Goal: Task Accomplishment & Management: Use online tool/utility

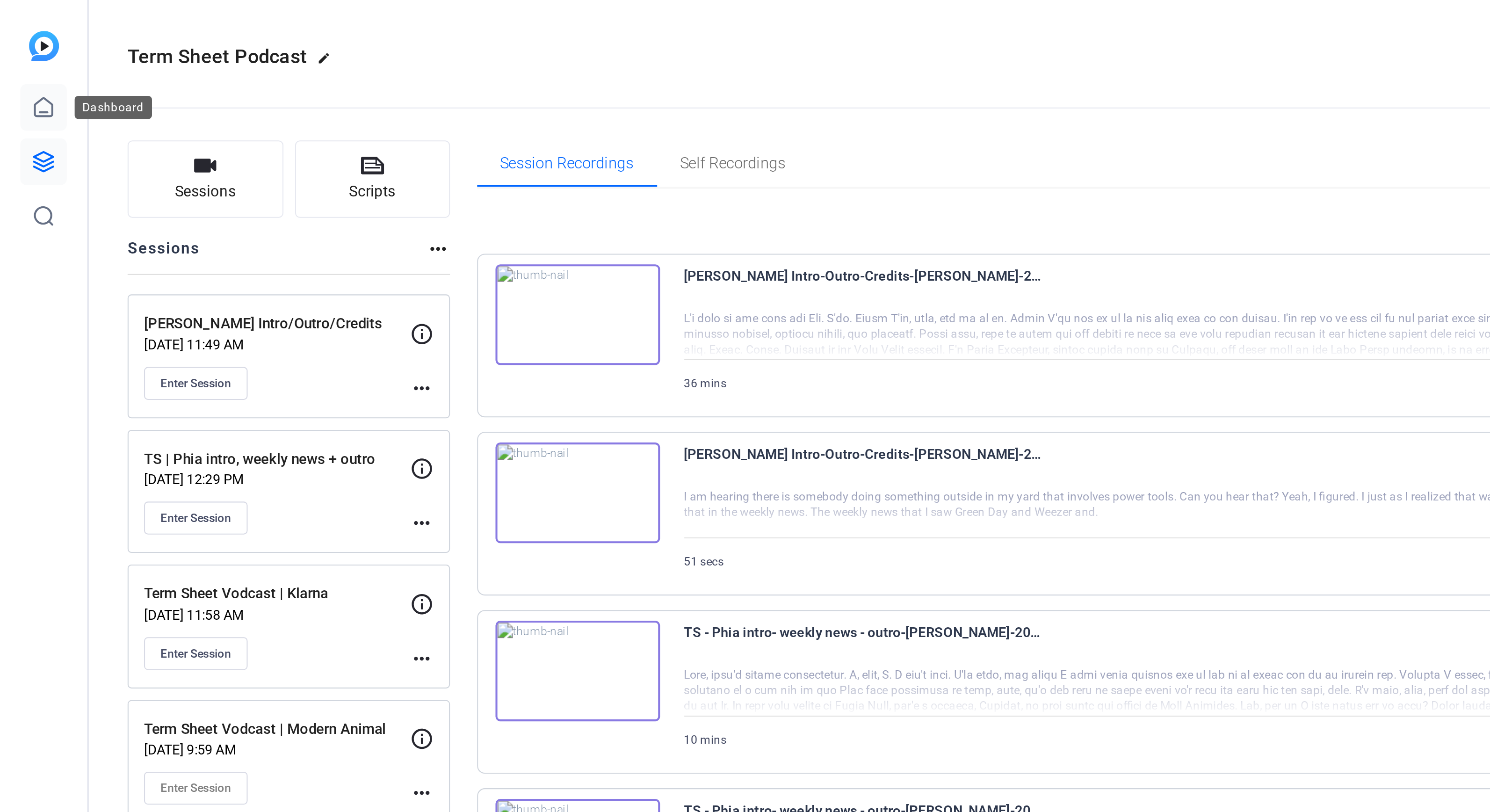
click at [20, 48] on icon at bounding box center [21, 51] width 9 height 9
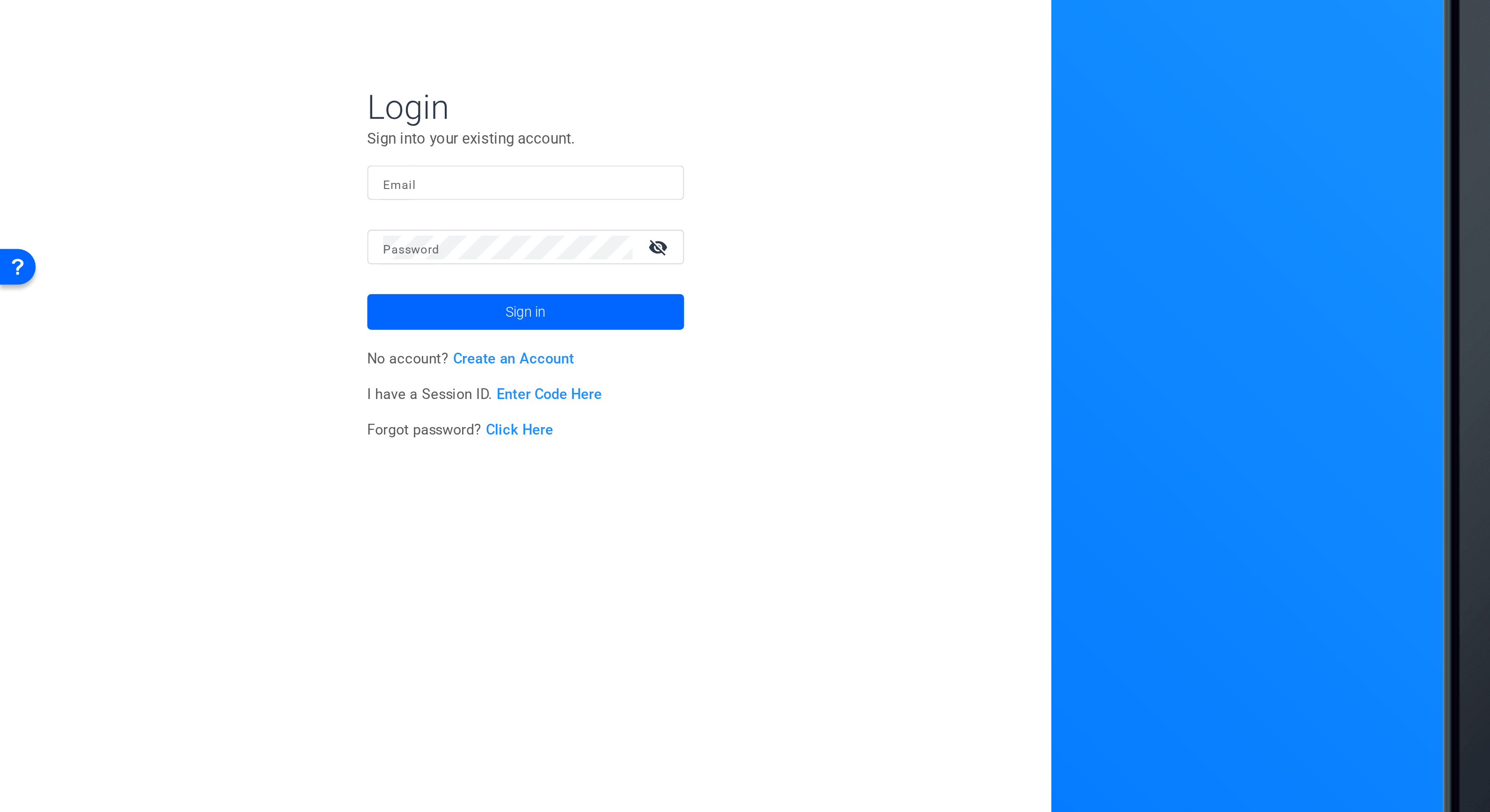
click at [179, 364] on div "Email" at bounding box center [248, 366] width 150 height 16
type input "alli.rodgers@fortune.com"
click at [174, 419] on button "Sign in" at bounding box center [248, 427] width 150 height 17
click at [237, 432] on span at bounding box center [248, 427] width 150 height 23
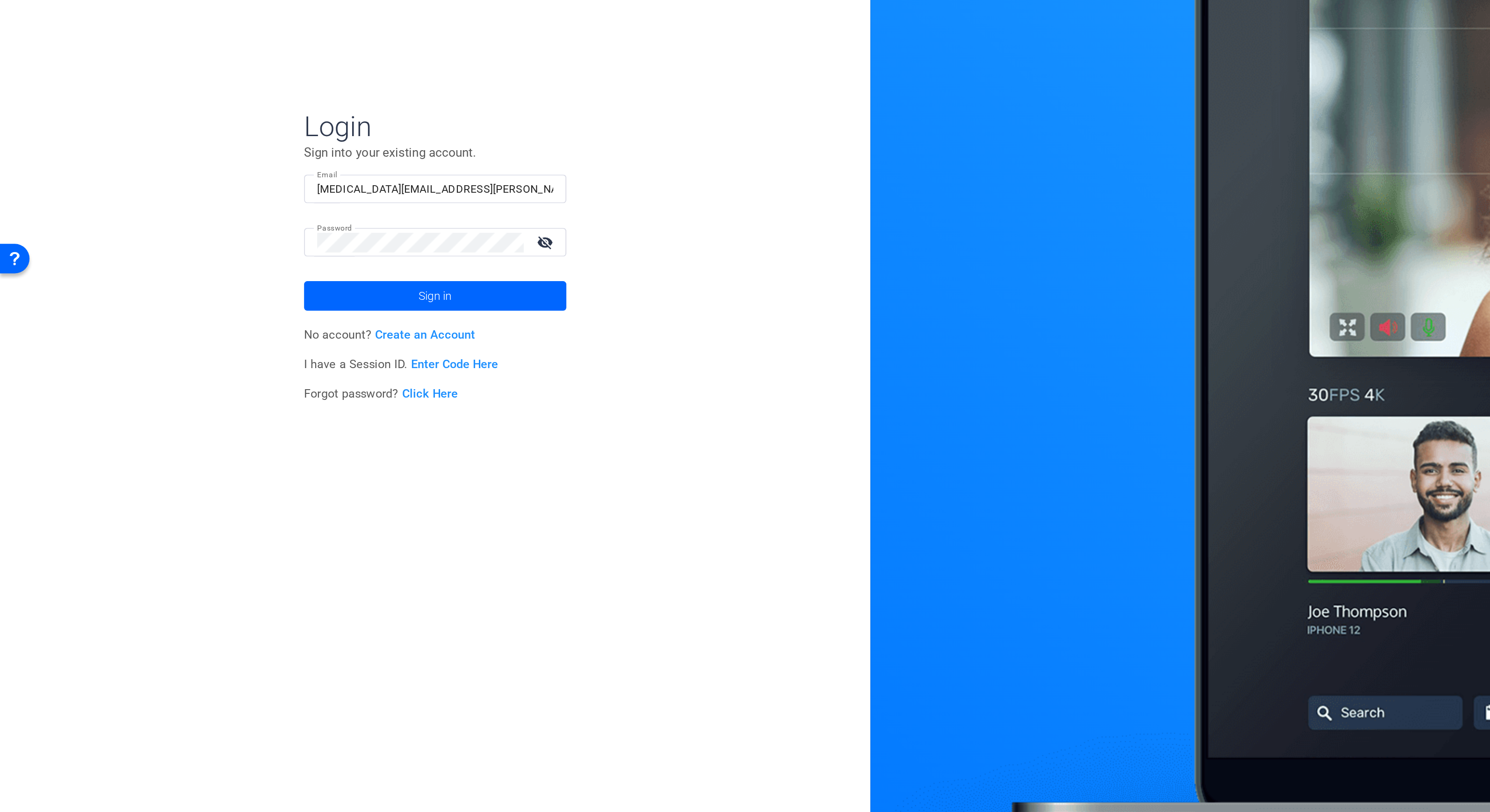
click at [312, 394] on mat-icon "visibility_off" at bounding box center [312, 396] width 23 height 13
click at [307, 430] on span at bounding box center [248, 427] width 150 height 23
click at [267, 402] on div at bounding box center [240, 396] width 118 height 16
click at [275, 386] on mat-form-field "Email alli.rodgers@fortune.com" at bounding box center [248, 373] width 150 height 31
click at [270, 420] on span at bounding box center [248, 427] width 150 height 23
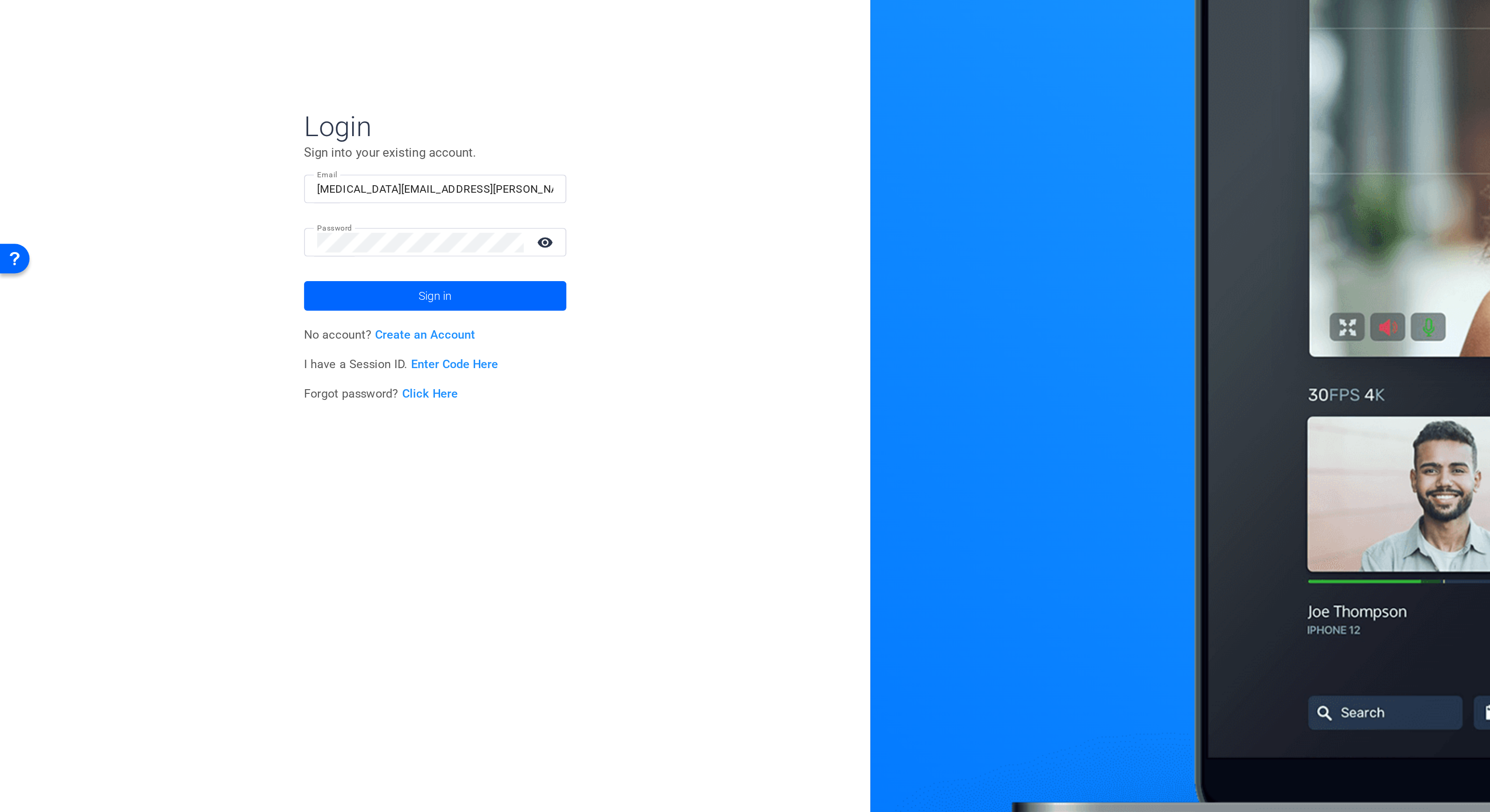
click at [223, 494] on div "Login Sign into your existing account. Email alli.rodgers@fortune.com Password …" at bounding box center [248, 406] width 497 height 812
click at [271, 424] on span at bounding box center [248, 427] width 150 height 23
click at [241, 483] on link "Click Here" at bounding box center [245, 483] width 32 height 8
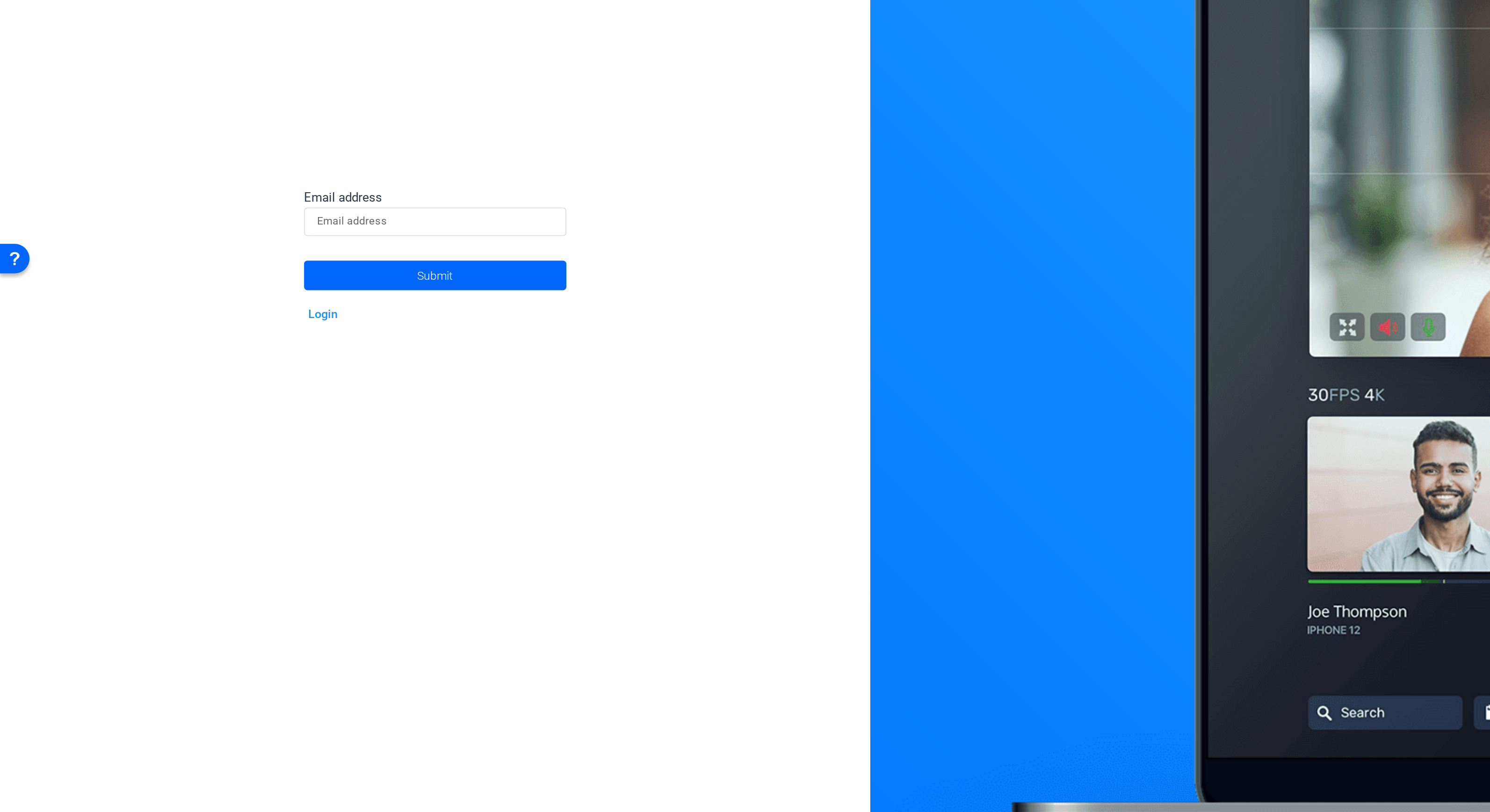
click at [242, 390] on div at bounding box center [248, 385] width 135 height 16
click at [248, 382] on input at bounding box center [248, 384] width 135 height 11
type input "alli.rodgers@fortune.com"
click at [247, 407] on span "Submit" at bounding box center [249, 415] width 21 height 23
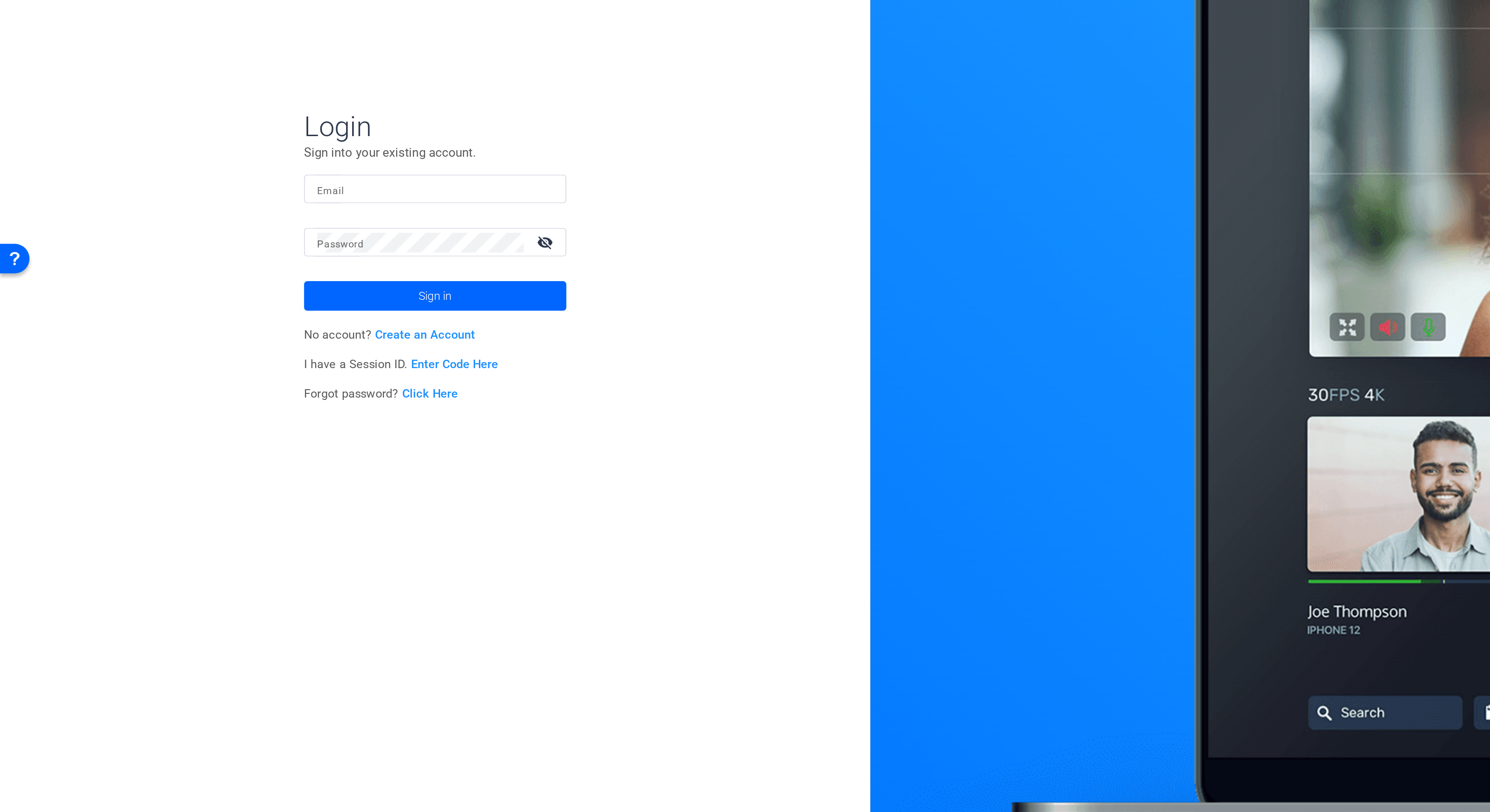
click at [249, 366] on input "Email" at bounding box center [248, 366] width 135 height 11
type input "alli.rodgers@fortune.com"
click at [174, 419] on button "Sign in" at bounding box center [248, 427] width 150 height 17
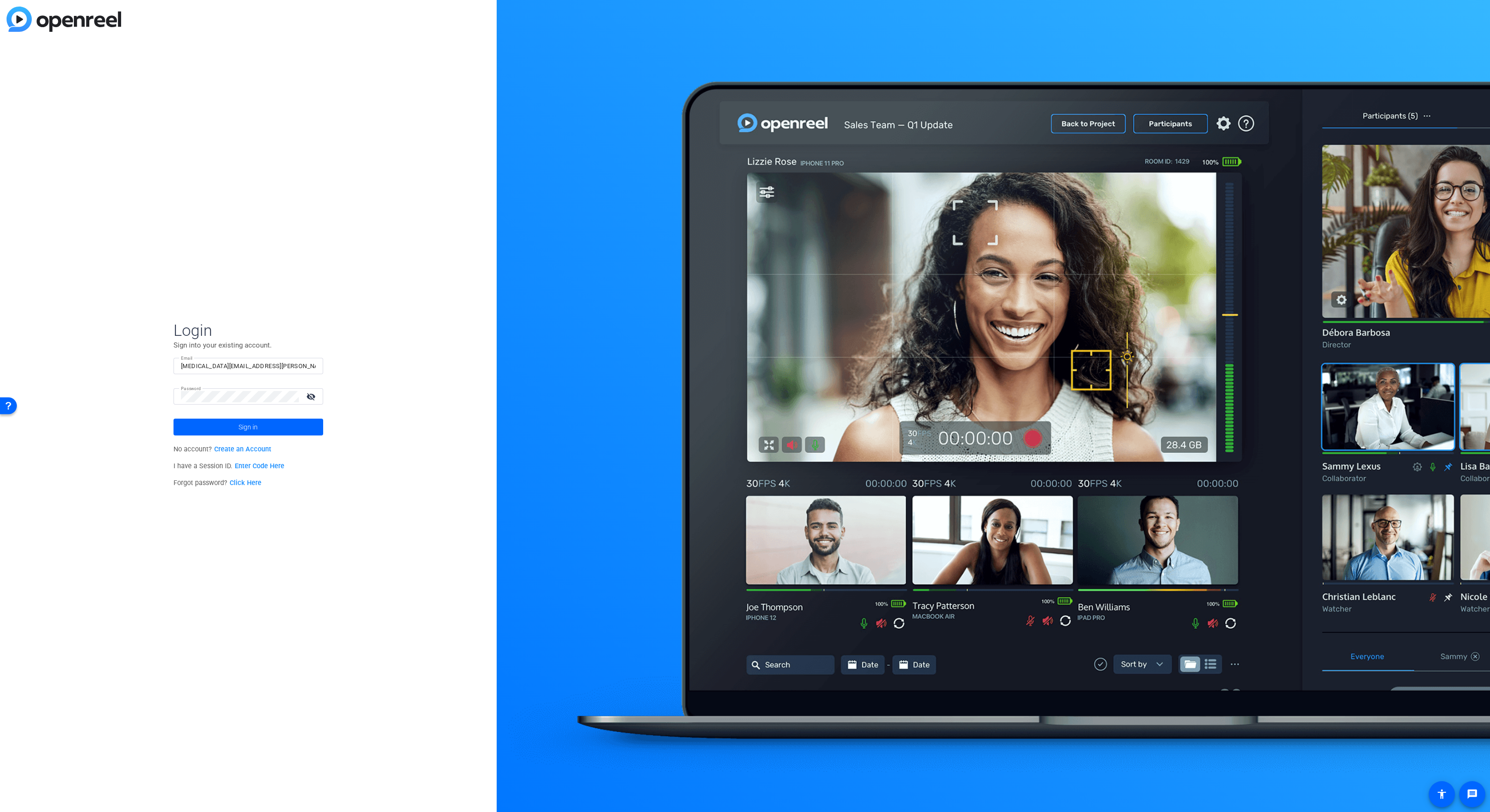
click at [314, 394] on mat-icon "visibility_off" at bounding box center [312, 396] width 23 height 13
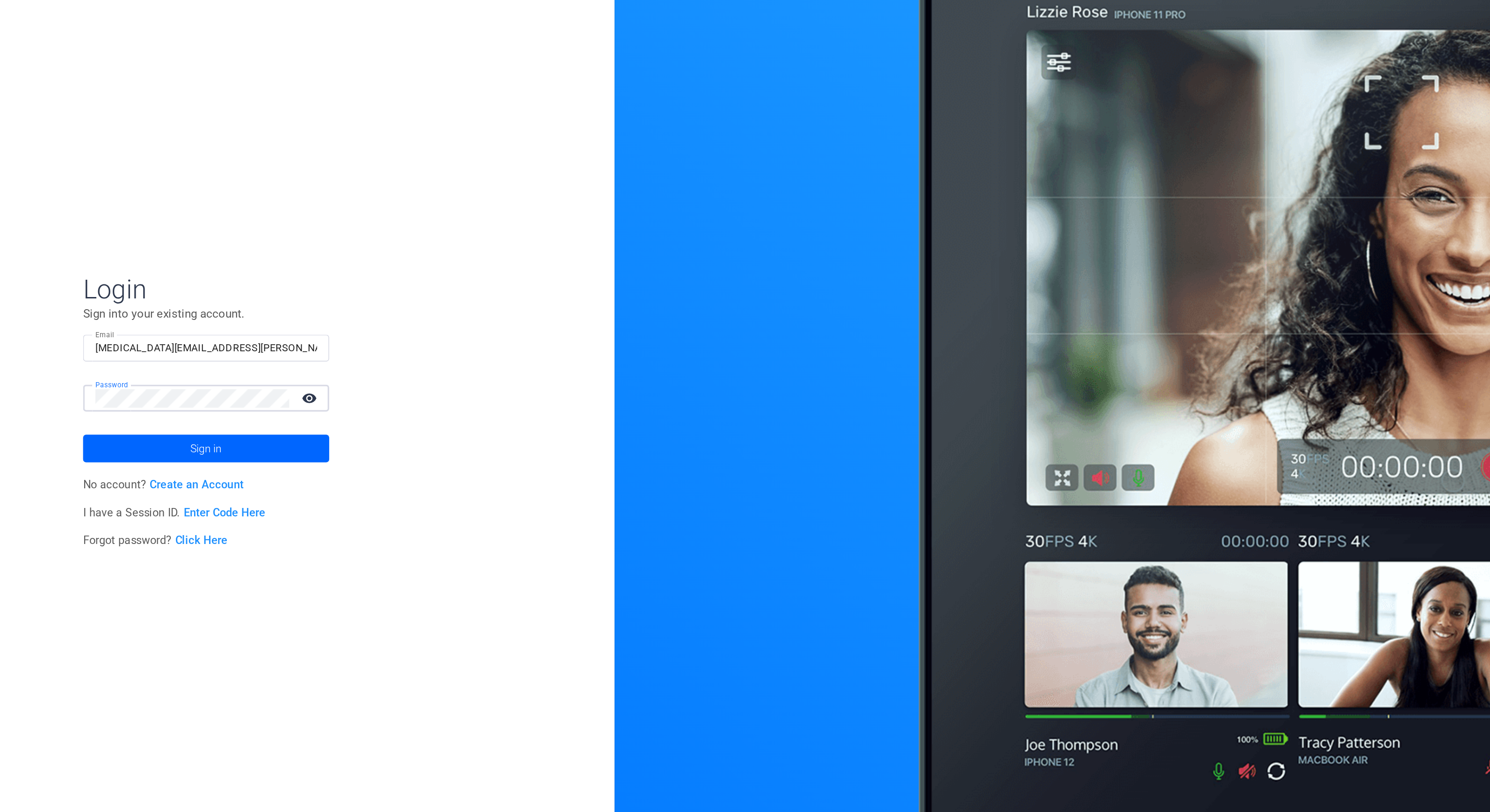
click at [178, 371] on form "Login Sign into your existing account. Email alli.rodgers@fortune.com Password …" at bounding box center [248, 378] width 150 height 115
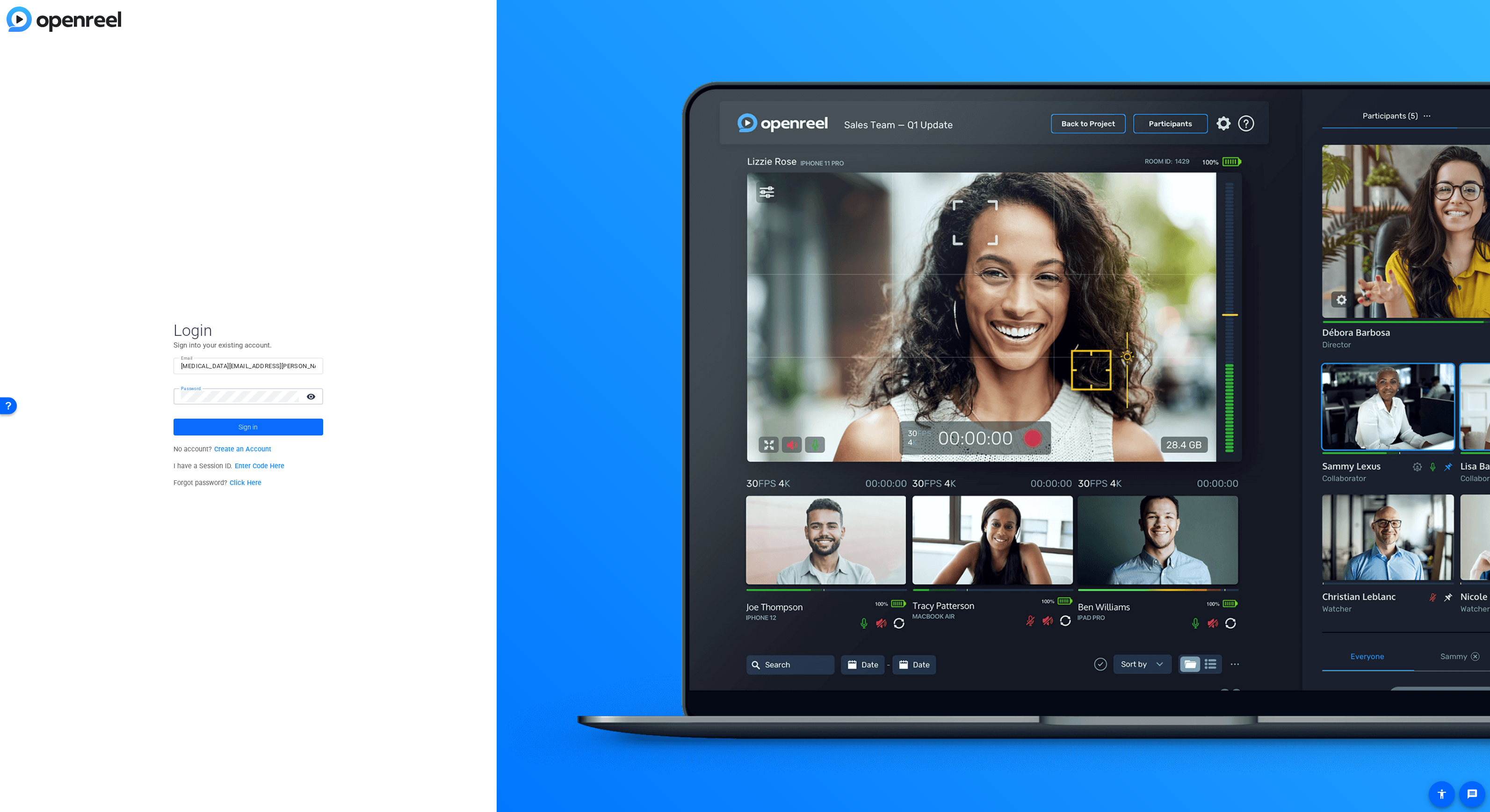
click at [248, 429] on span "Sign in" at bounding box center [248, 427] width 19 height 23
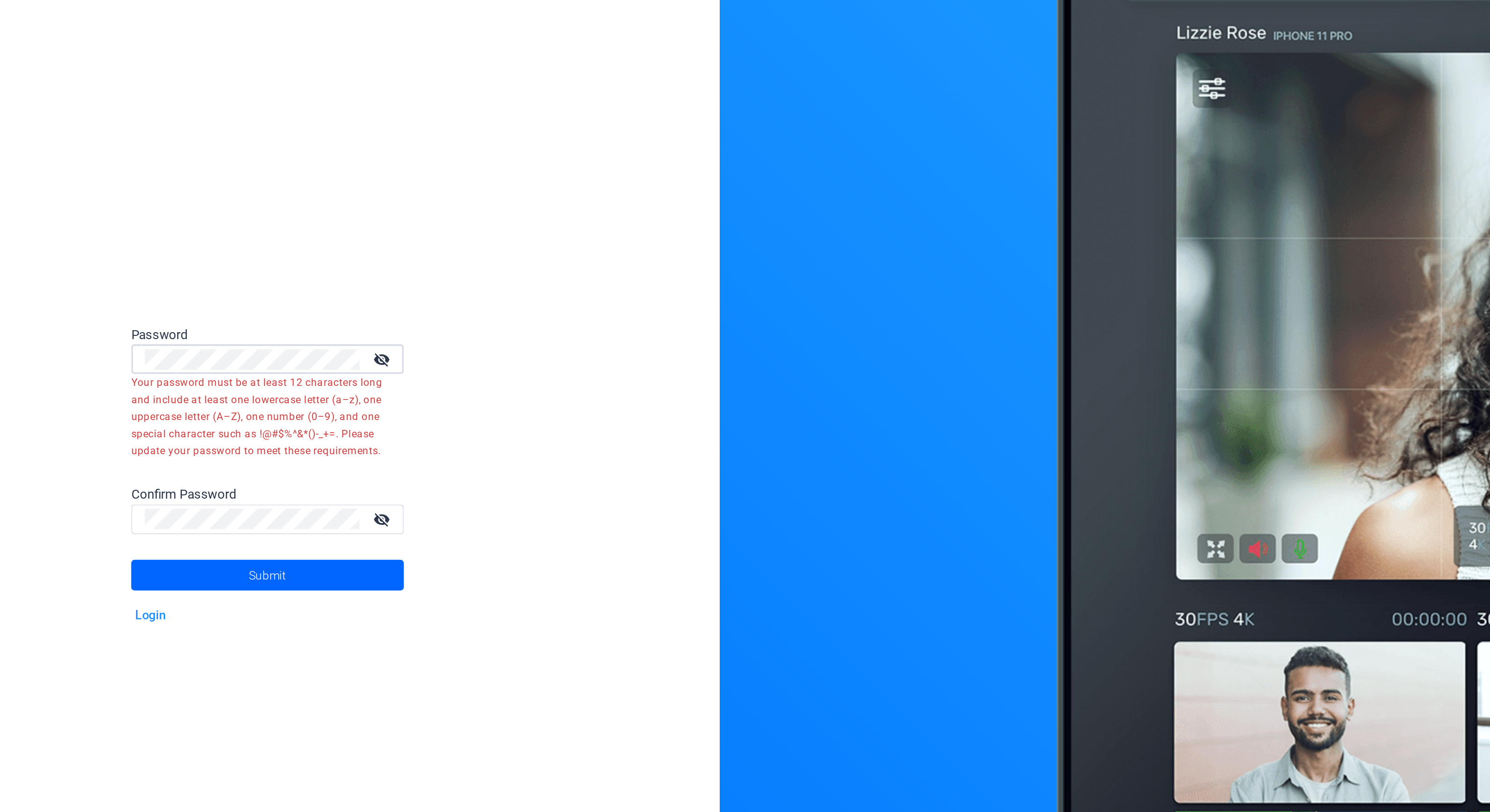
click at [308, 340] on mat-icon "visibility_off" at bounding box center [312, 340] width 23 height 13
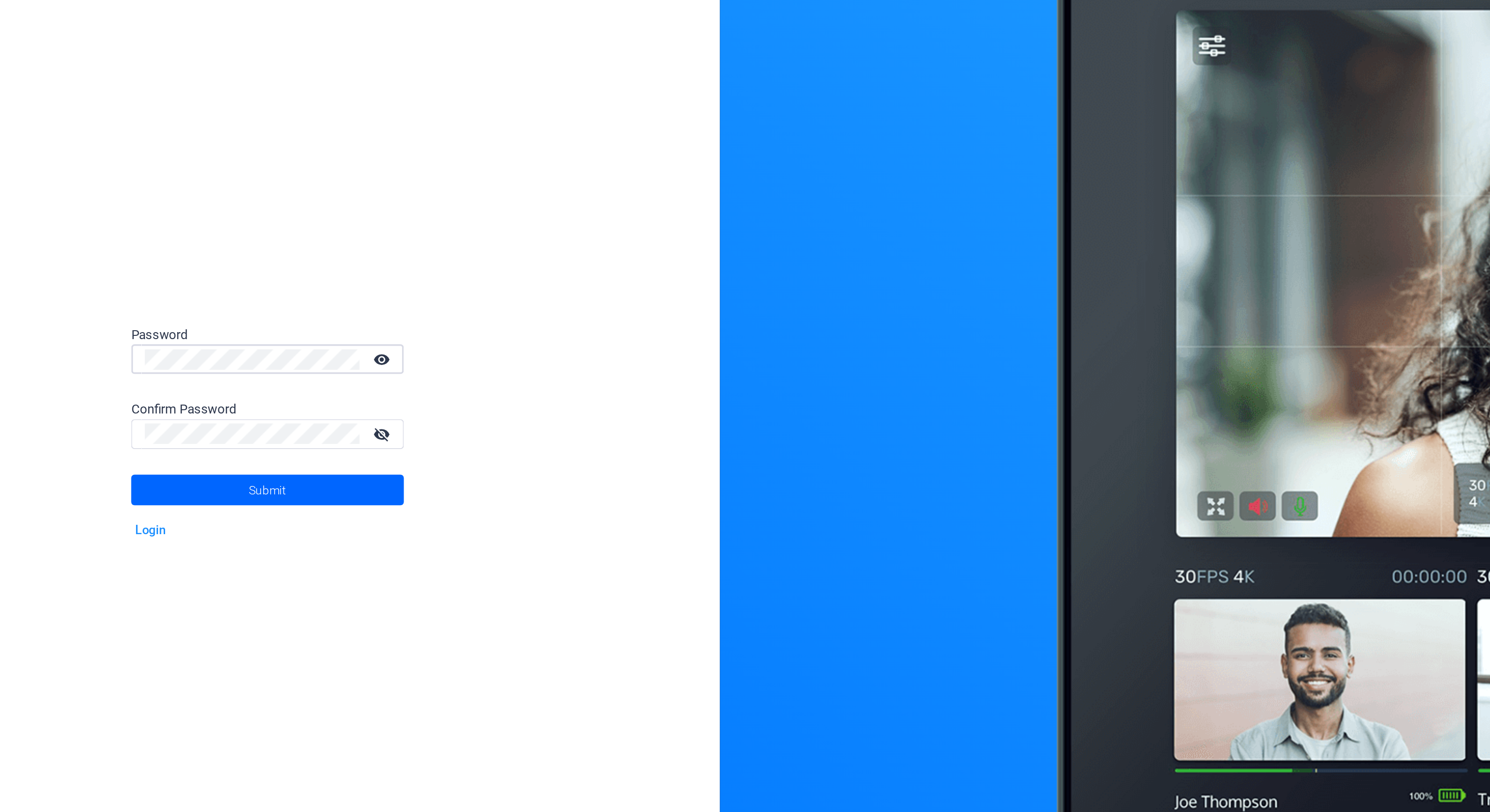
click at [166, 354] on div "Password visibility Confirm Password visibility_off Submit Login" at bounding box center [248, 406] width 497 height 812
click at [208, 398] on div at bounding box center [240, 405] width 118 height 16
click at [237, 438] on span at bounding box center [248, 435] width 150 height 23
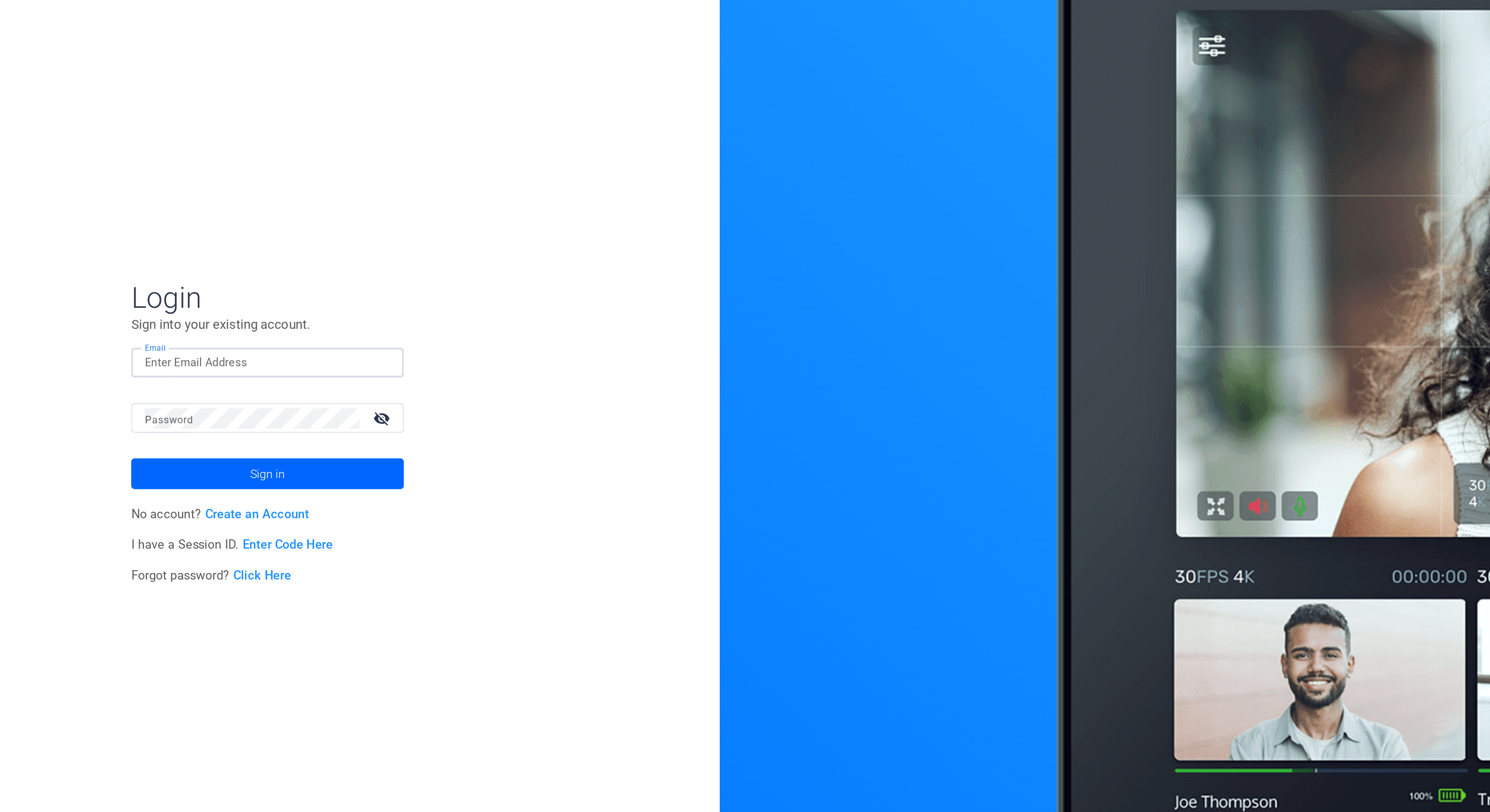
click at [274, 370] on input "Email" at bounding box center [248, 366] width 135 height 11
type input "alli.rodgers@fortune.com"
click at [251, 422] on span "Sign in" at bounding box center [248, 427] width 19 height 23
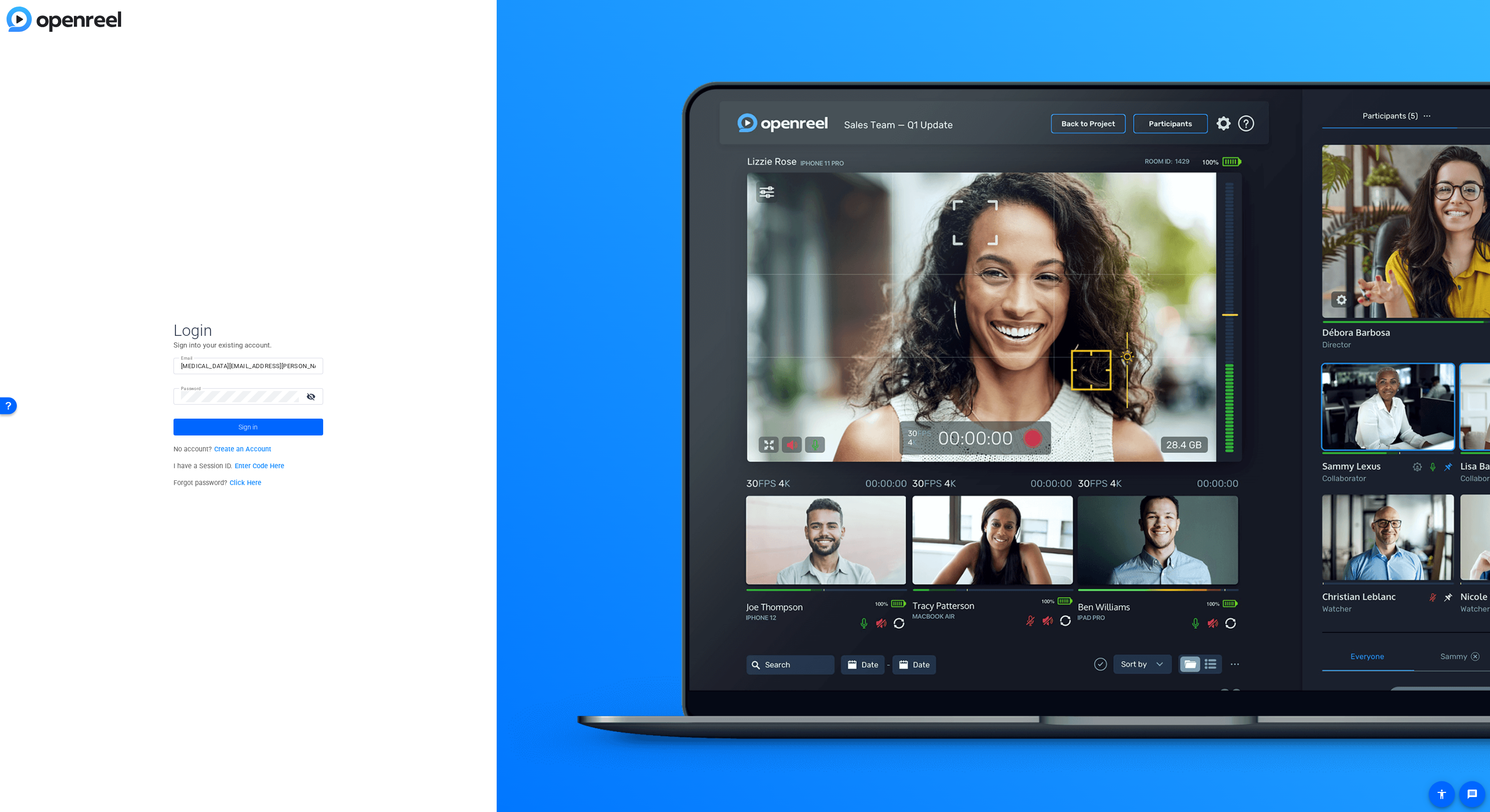
click at [253, 529] on div "Login Sign into your existing account. Email alli.rodgers@fortune.com Password …" at bounding box center [248, 406] width 497 height 812
click at [215, 366] on input "Email" at bounding box center [248, 366] width 135 height 11
paste input "Sam.Freund@fortune.com"
type input "Sam.Freund@fortune.com"
click at [296, 419] on span at bounding box center [248, 427] width 150 height 23
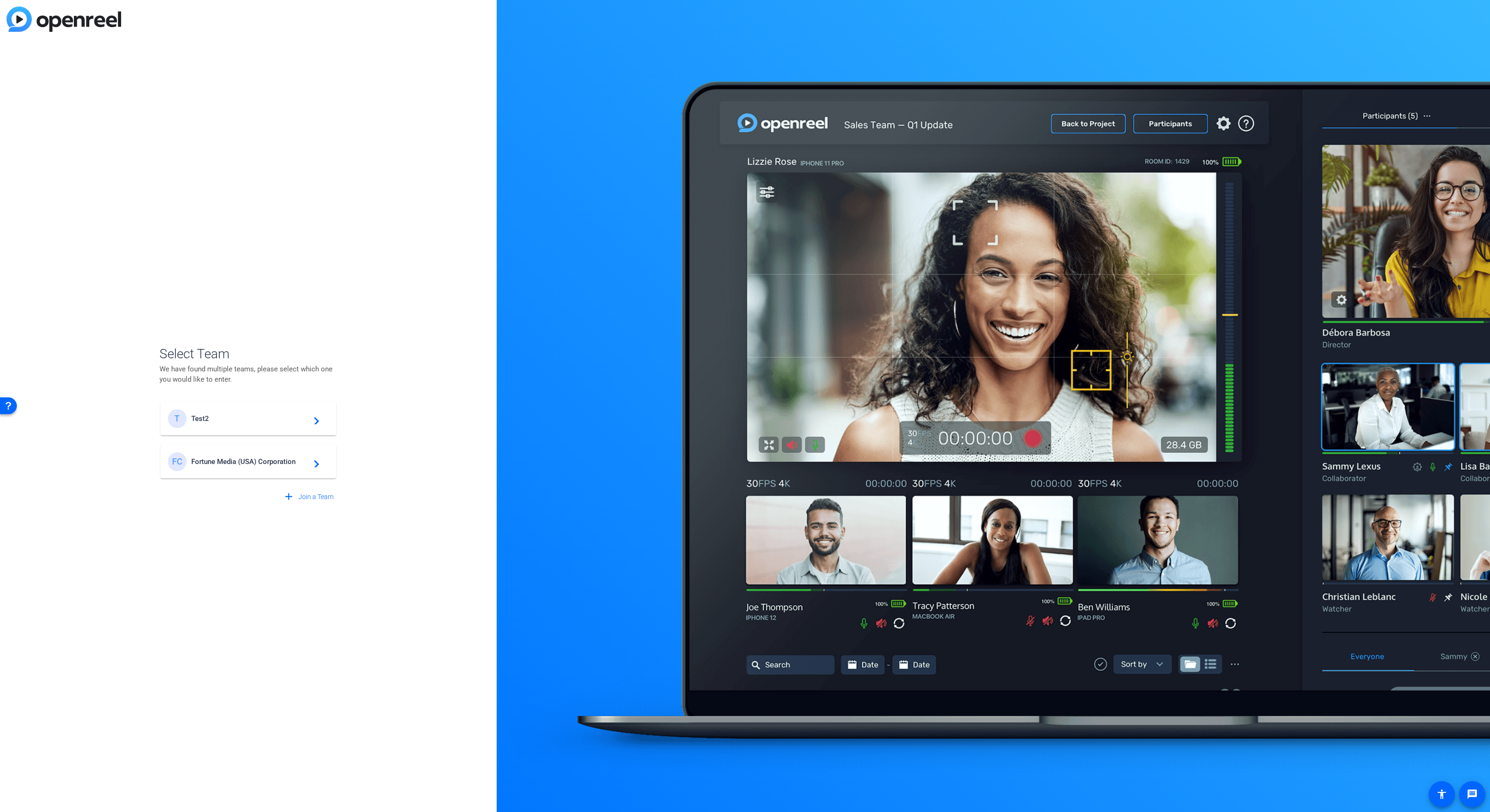
click at [256, 463] on span "Fortune Media (USA) Corporation" at bounding box center [250, 462] width 117 height 9
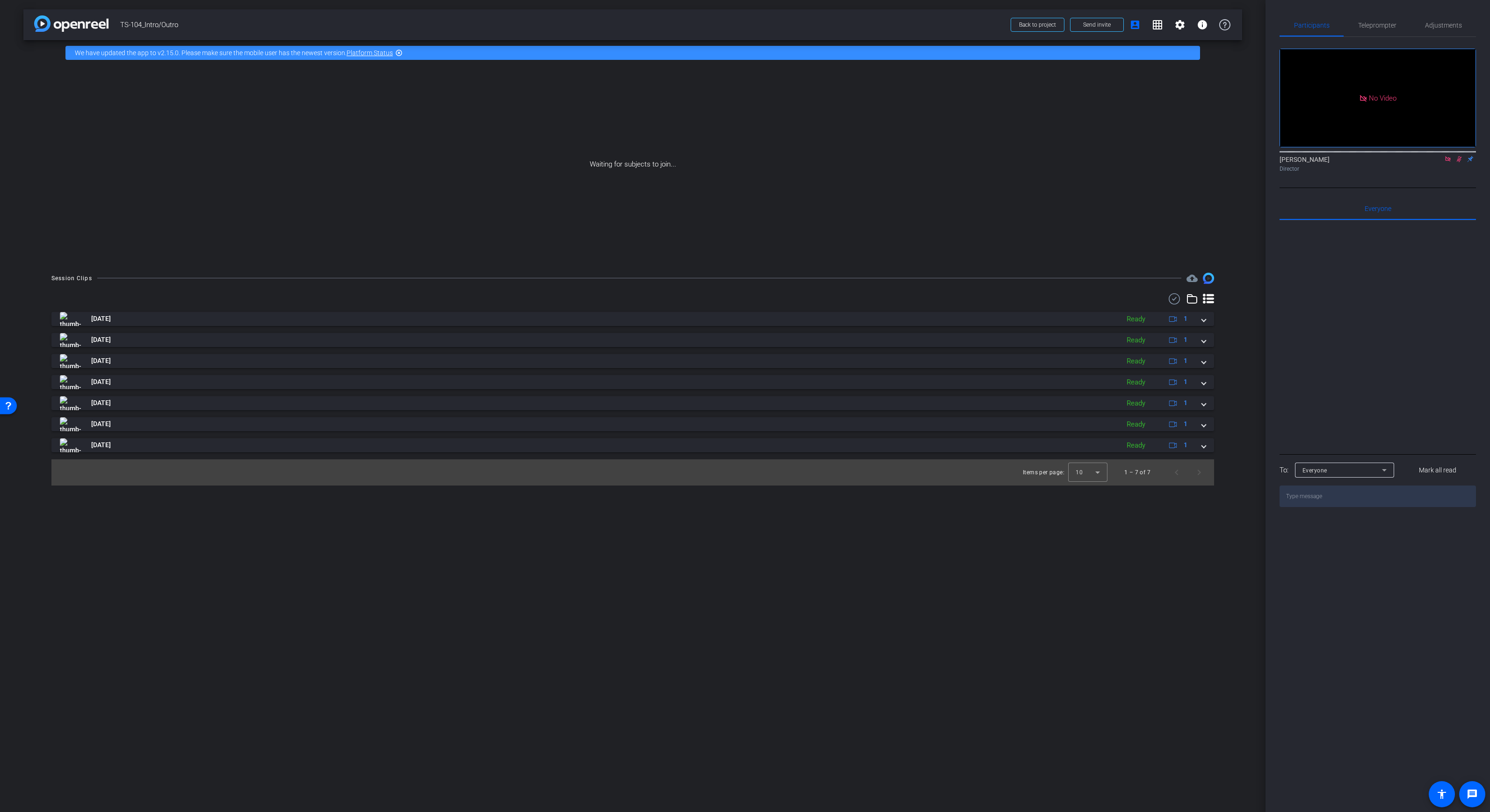
click at [80, 21] on img at bounding box center [71, 24] width 75 height 16
click at [49, 23] on img at bounding box center [71, 24] width 75 height 16
click at [1039, 15] on span at bounding box center [1037, 24] width 53 height 23
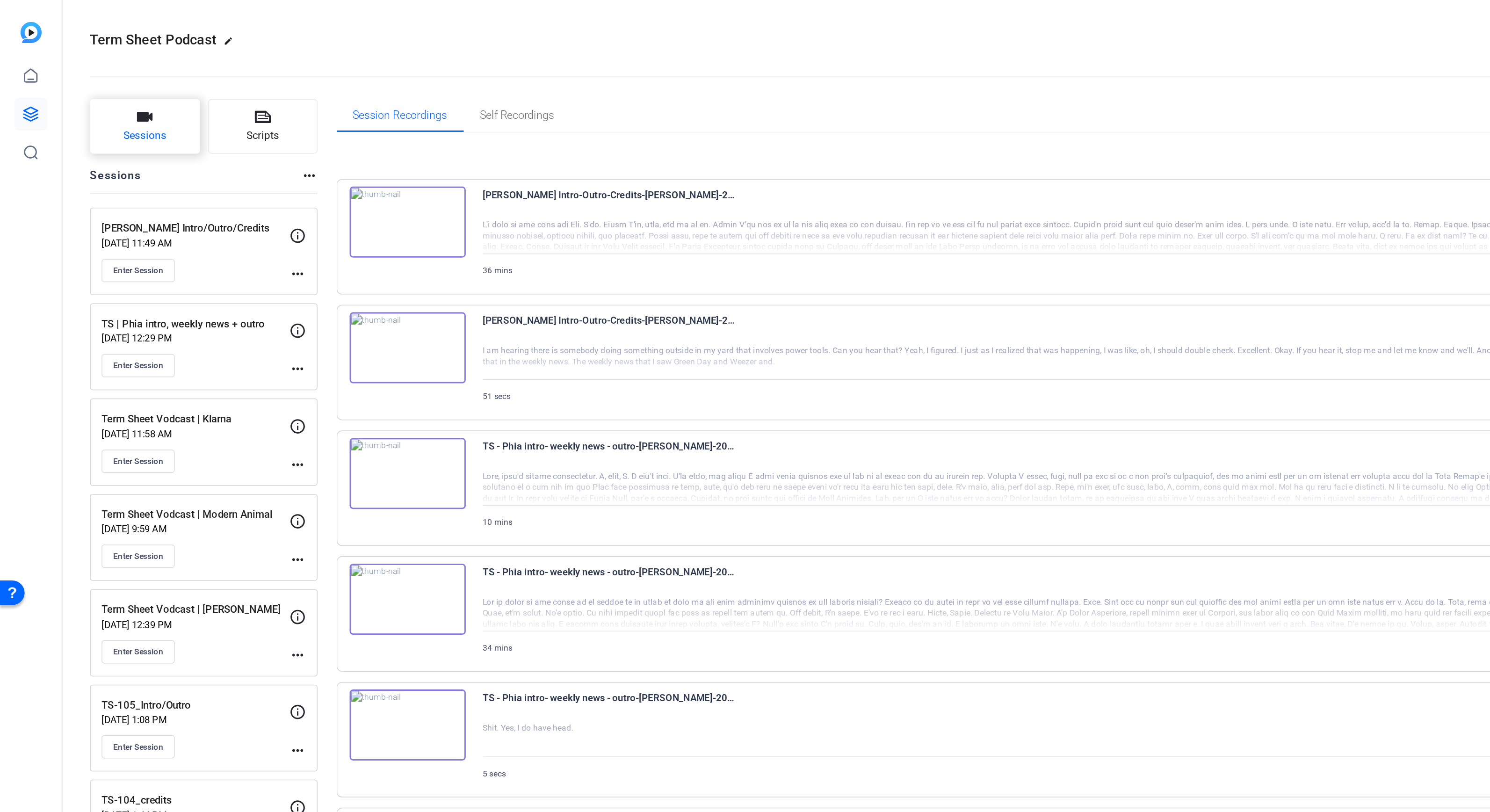
click at [114, 77] on button "Sessions" at bounding box center [99, 86] width 75 height 38
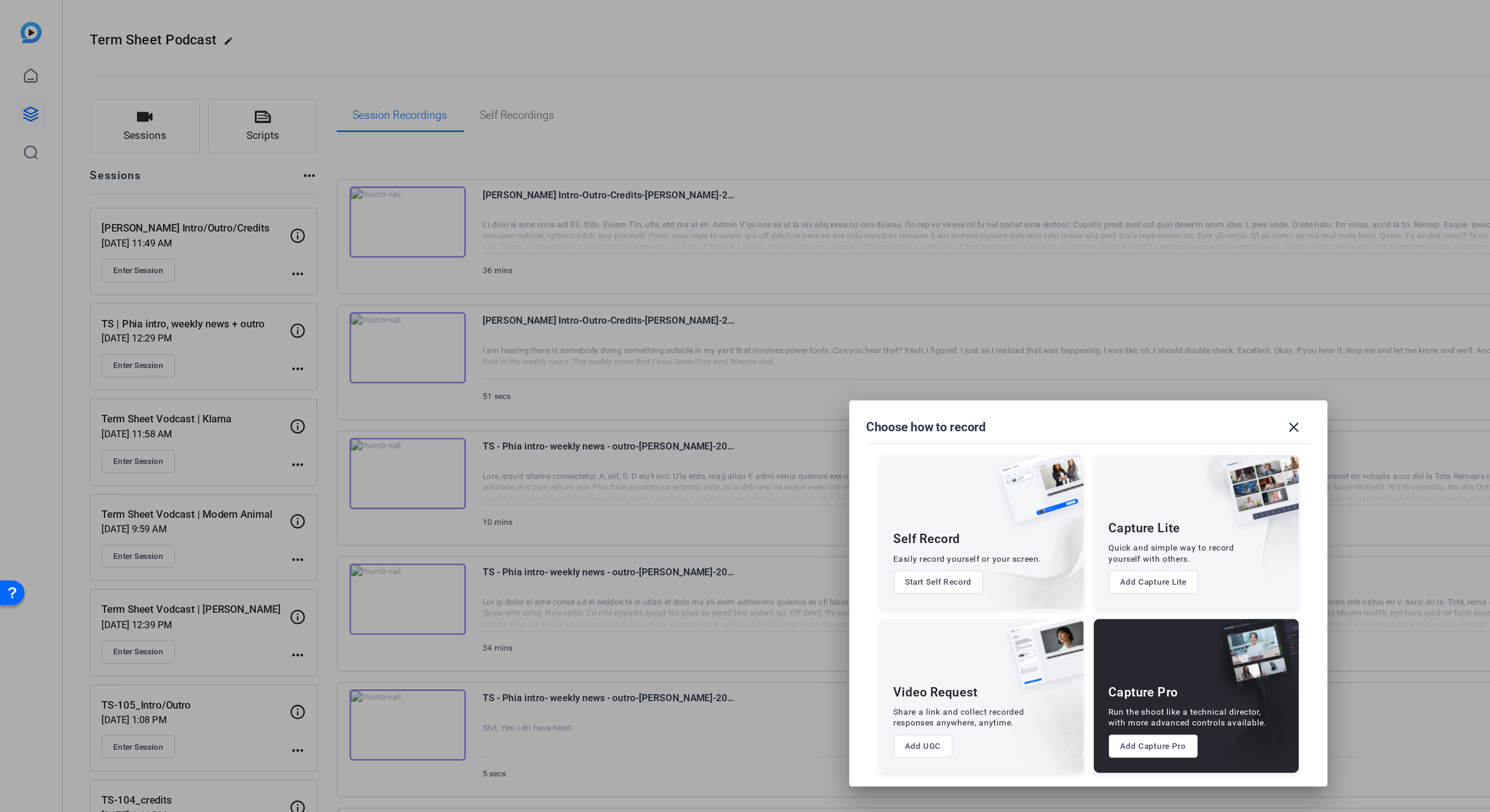
click at [773, 512] on button "Add Capture Pro" at bounding box center [790, 510] width 61 height 16
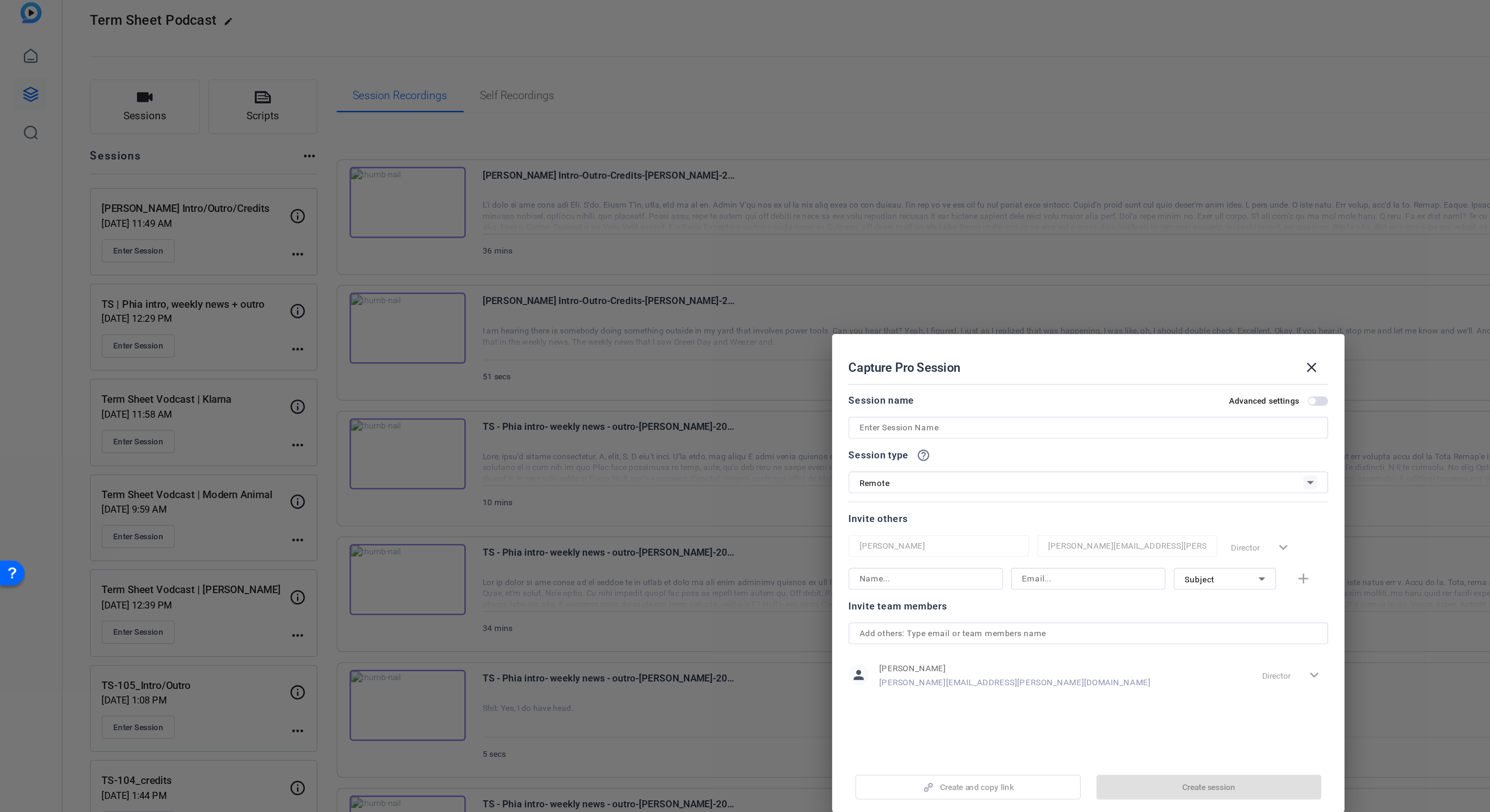
click at [602, 307] on input at bounding box center [745, 306] width 314 height 11
type input "t"
type input "T"
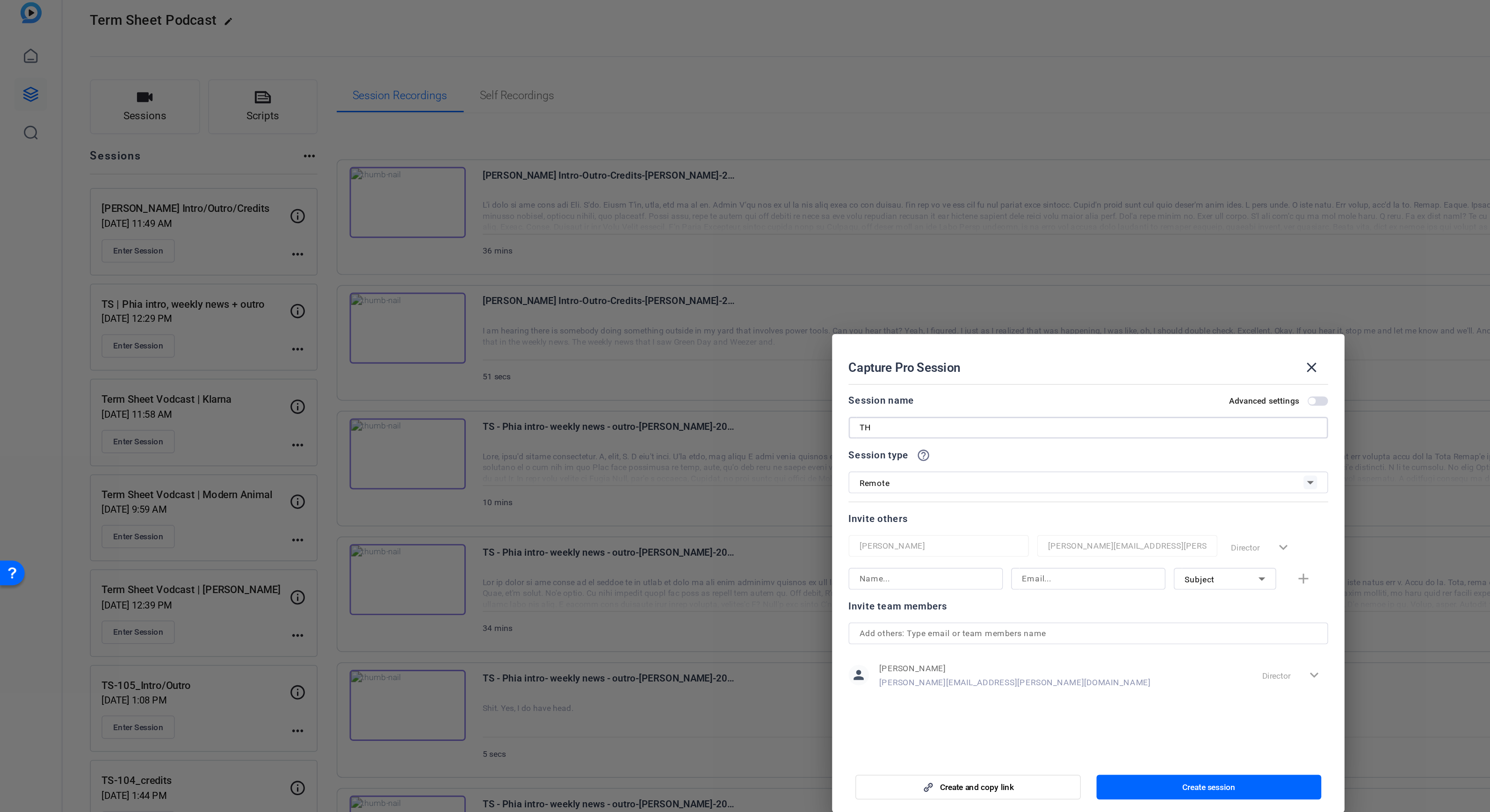
type input "T"
type input "O"
type input "[PERSON_NAME] intro/outro recording"
click at [638, 411] on input at bounding box center [633, 409] width 91 height 11
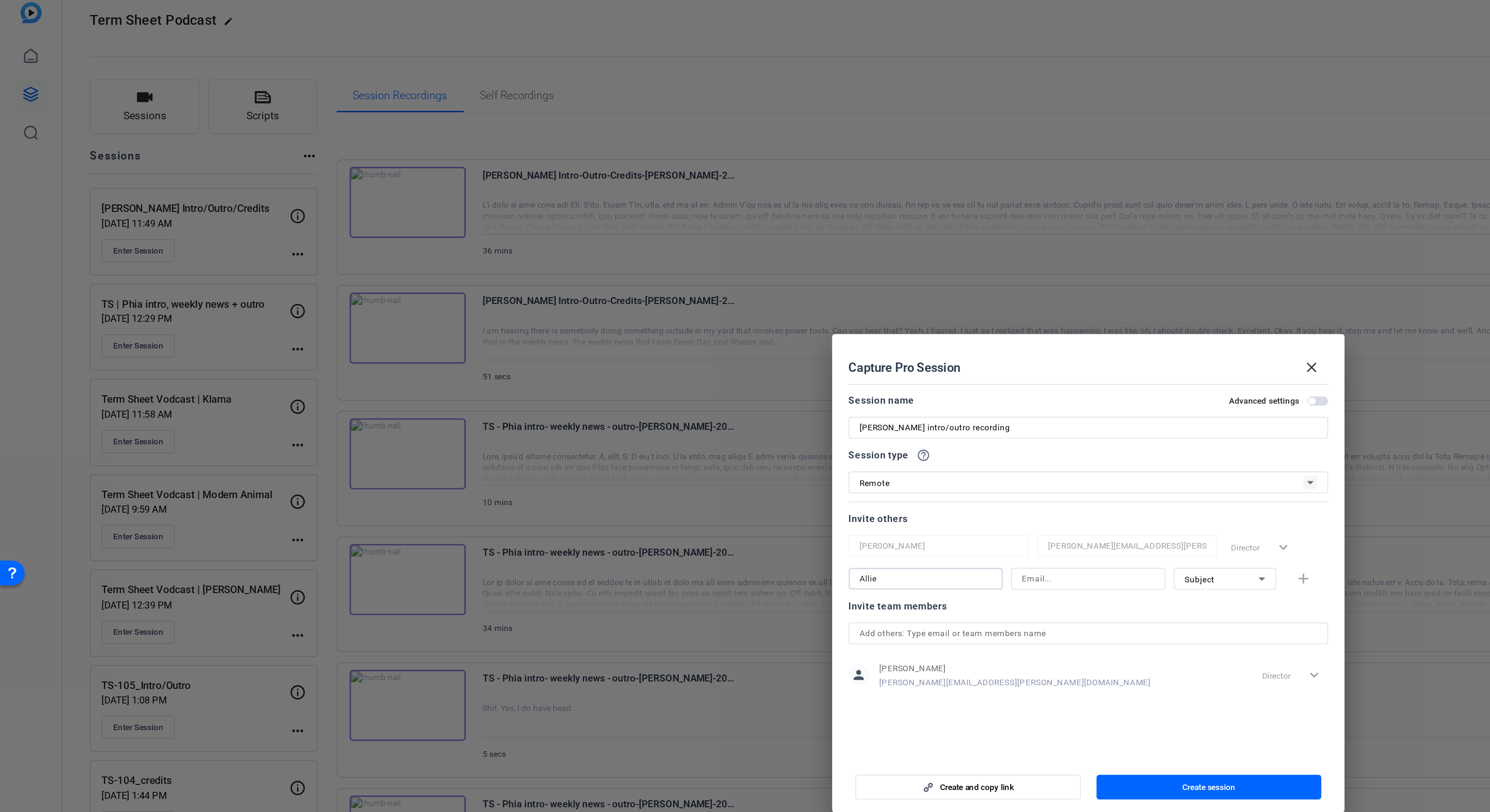
type input "Allie"
click at [754, 411] on input at bounding box center [745, 409] width 91 height 11
paste input ""Alexandra Garfinkle" <alexandra.garfinkle@fortune.com>"
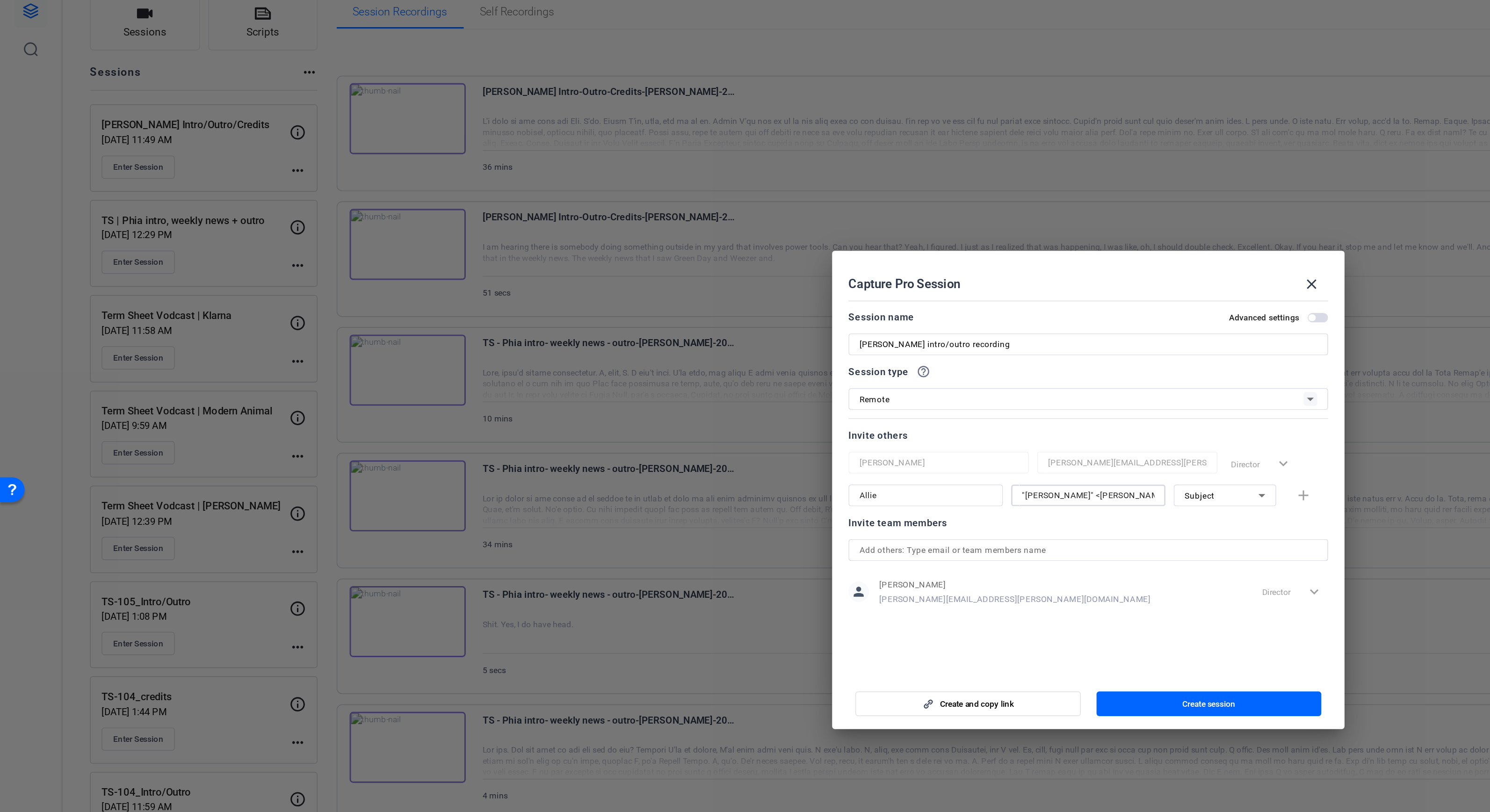
click at [895, 411] on div "Allie "Alexandra Garfinkle" <alexandra.garfinkle@fortune.com> Subject add" at bounding box center [745, 409] width 329 height 15
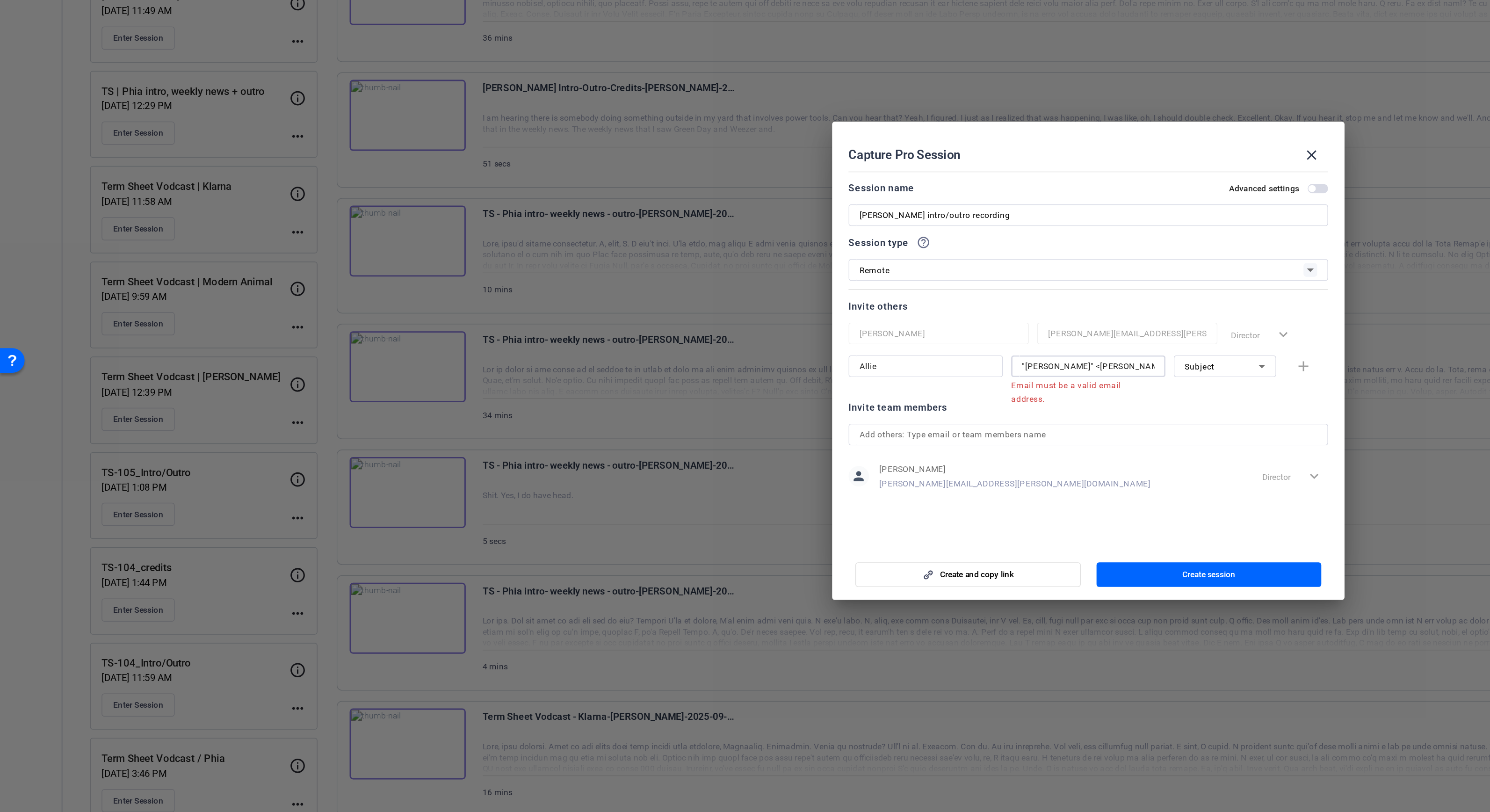
drag, startPoint x: 760, startPoint y: 412, endPoint x: 570, endPoint y: 410, distance: 190.0
click at [570, 410] on mat-dialog-content "Session name Advanced settings Hans Tung intro/outro recording Session type hel…" at bounding box center [745, 402] width 351 height 260
drag, startPoint x: 787, startPoint y: 407, endPoint x: 871, endPoint y: 407, distance: 84.0
click at [868, 407] on div "Allie alexandra.garfinkle@fortune.com> Email must be a valid email address. Sub…" at bounding box center [745, 414] width 329 height 24
type input "alexandra.garfinkle@fortune.com"
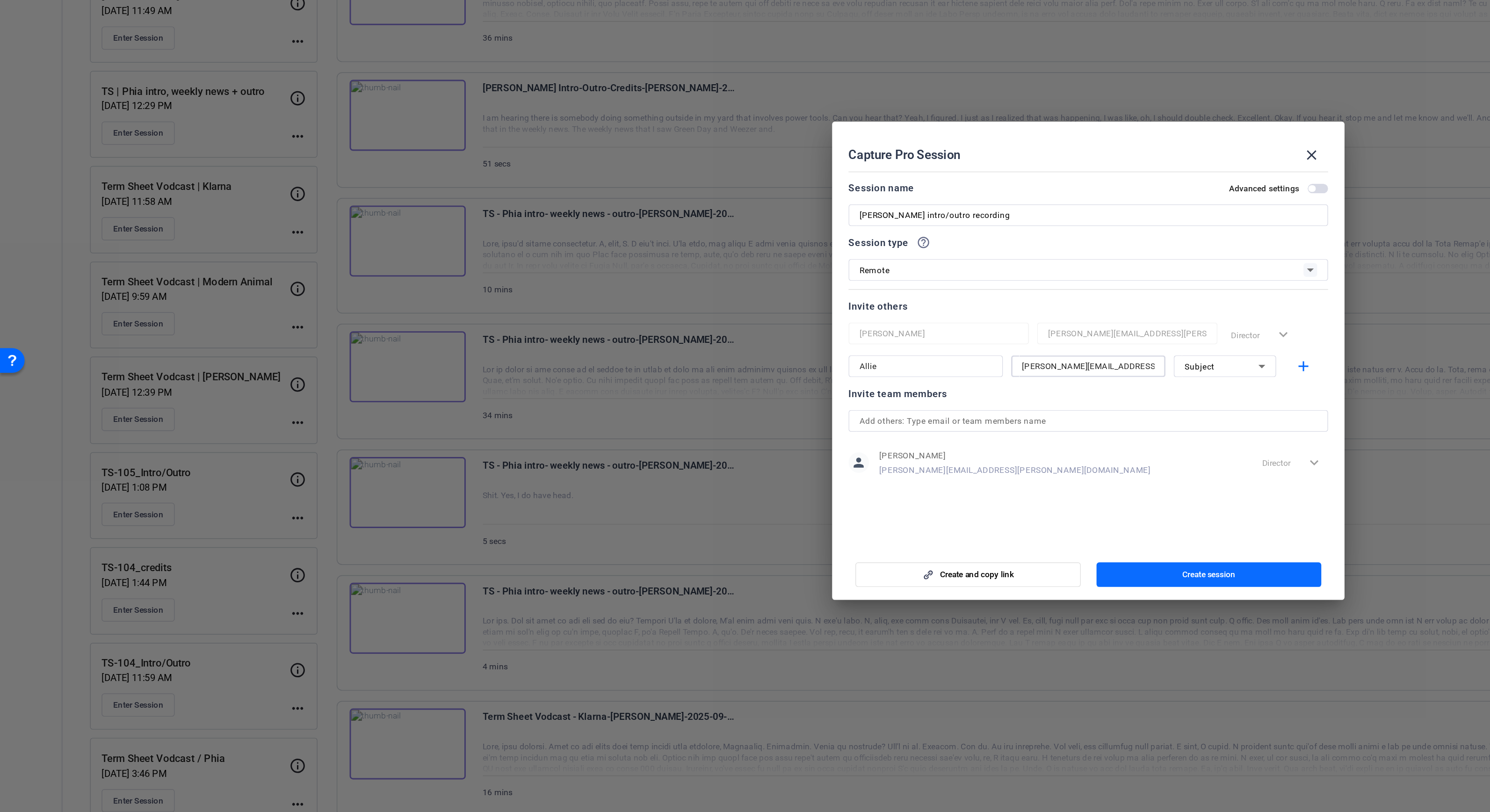
click at [813, 553] on span "Create session" at bounding box center [827, 552] width 36 height 8
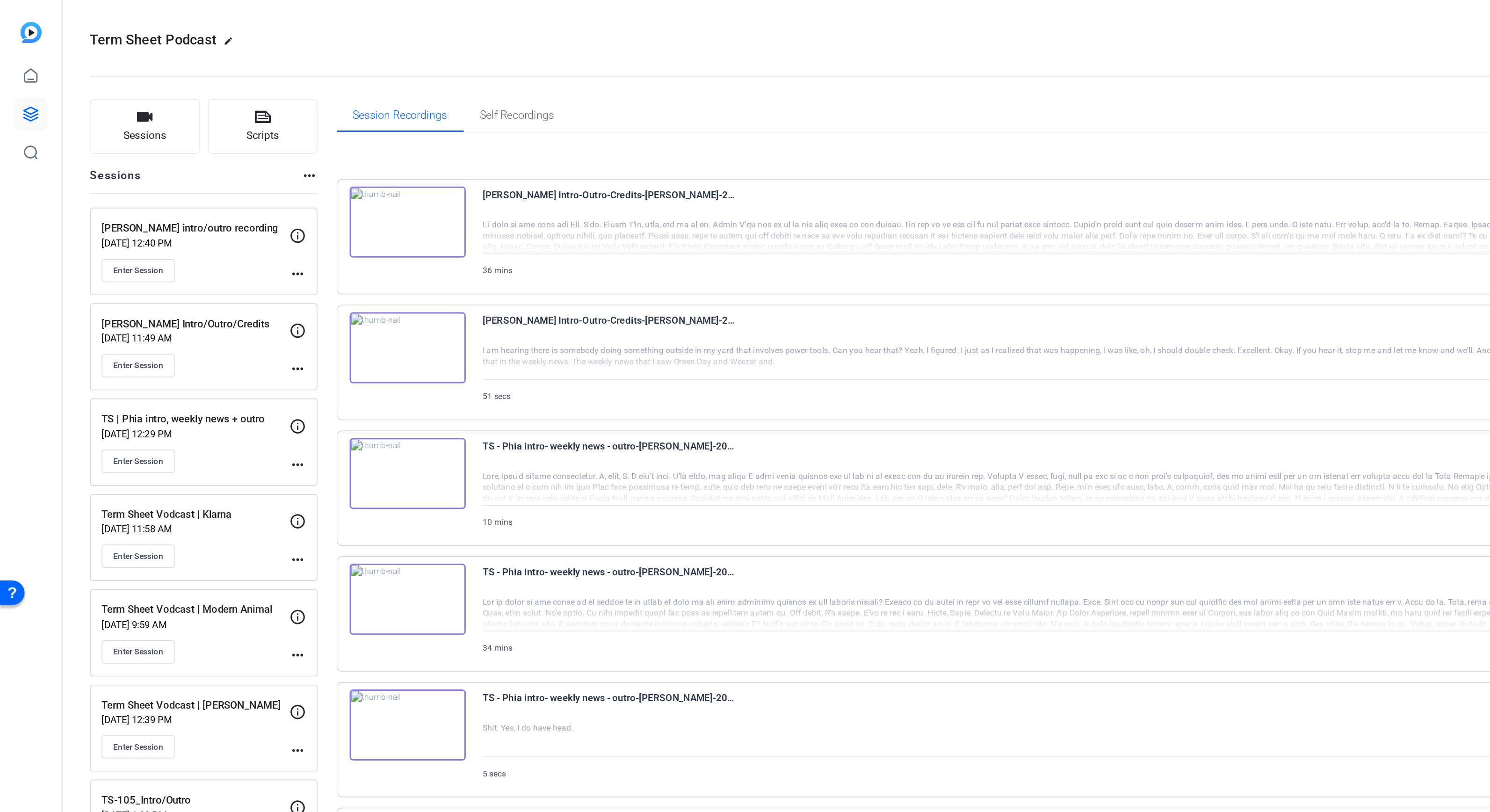
click at [205, 189] on mat-icon "more_horiz" at bounding box center [204, 187] width 11 height 11
click at [218, 200] on span "Edit Session" at bounding box center [227, 201] width 43 height 11
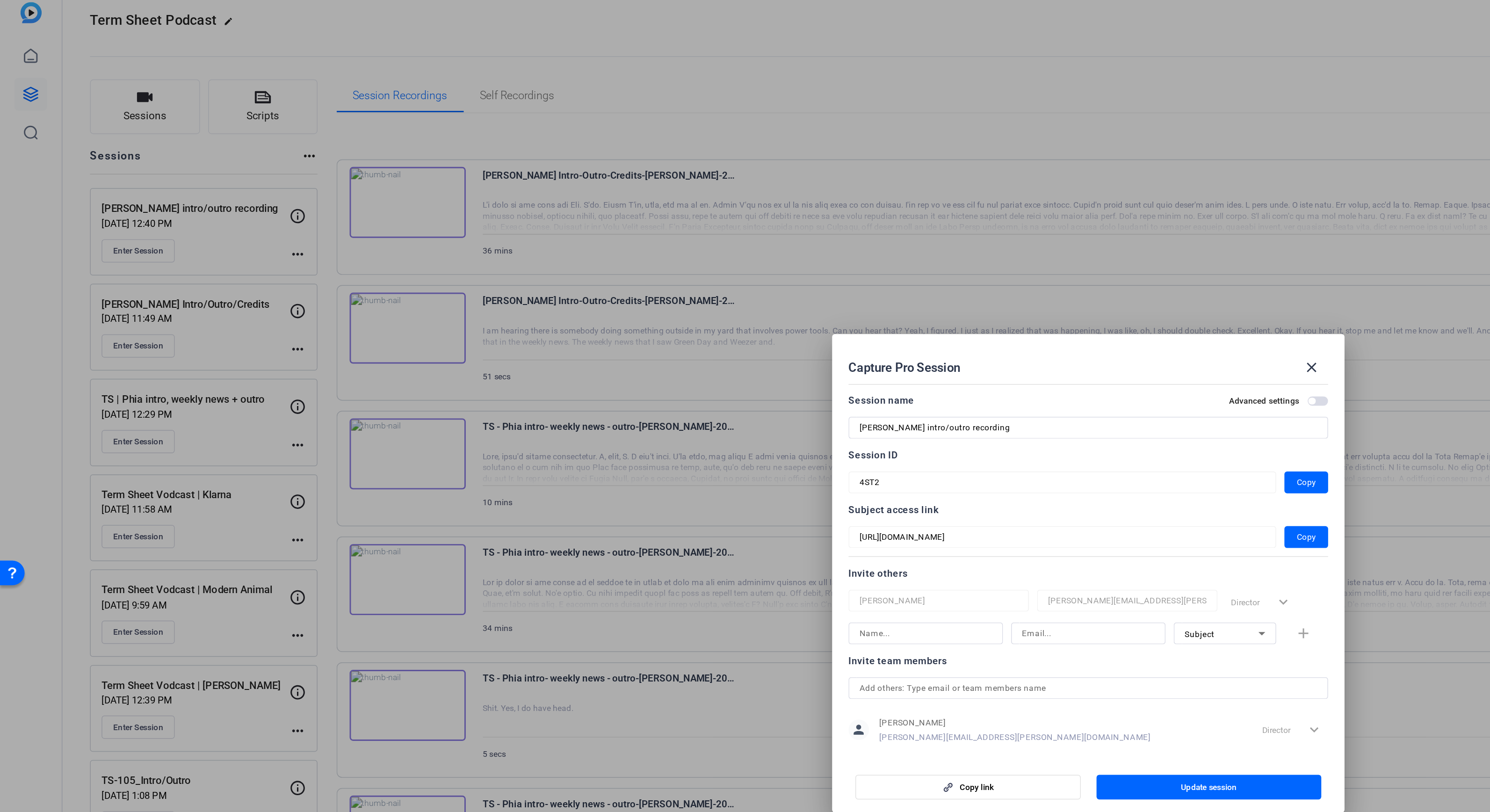
scroll to position [12, 0]
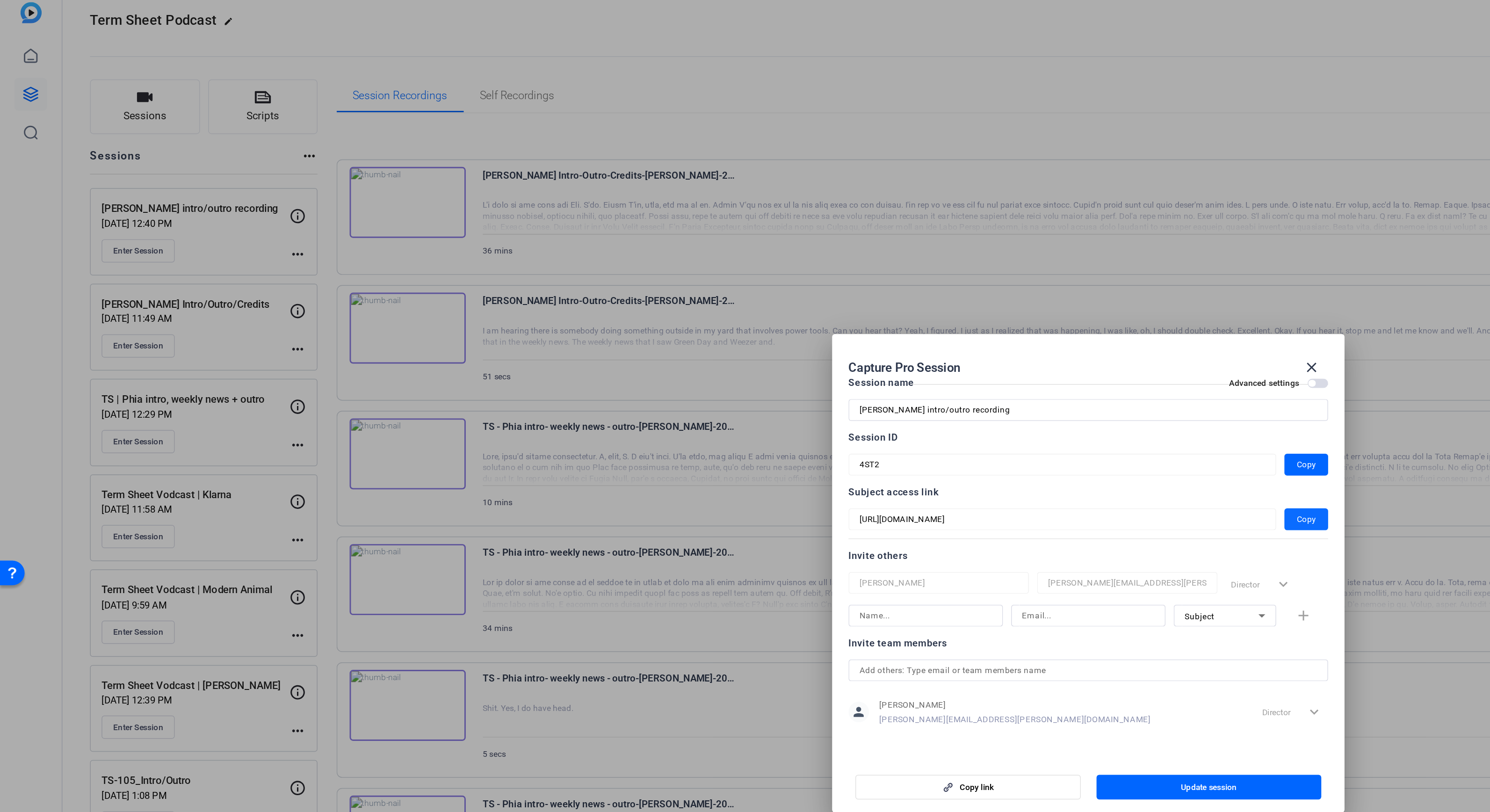
click at [898, 368] on span "Copy" at bounding box center [894, 368] width 13 height 11
click at [907, 362] on span "button" at bounding box center [894, 369] width 30 height 23
click at [895, 265] on mat-icon "close" at bounding box center [898, 265] width 11 height 11
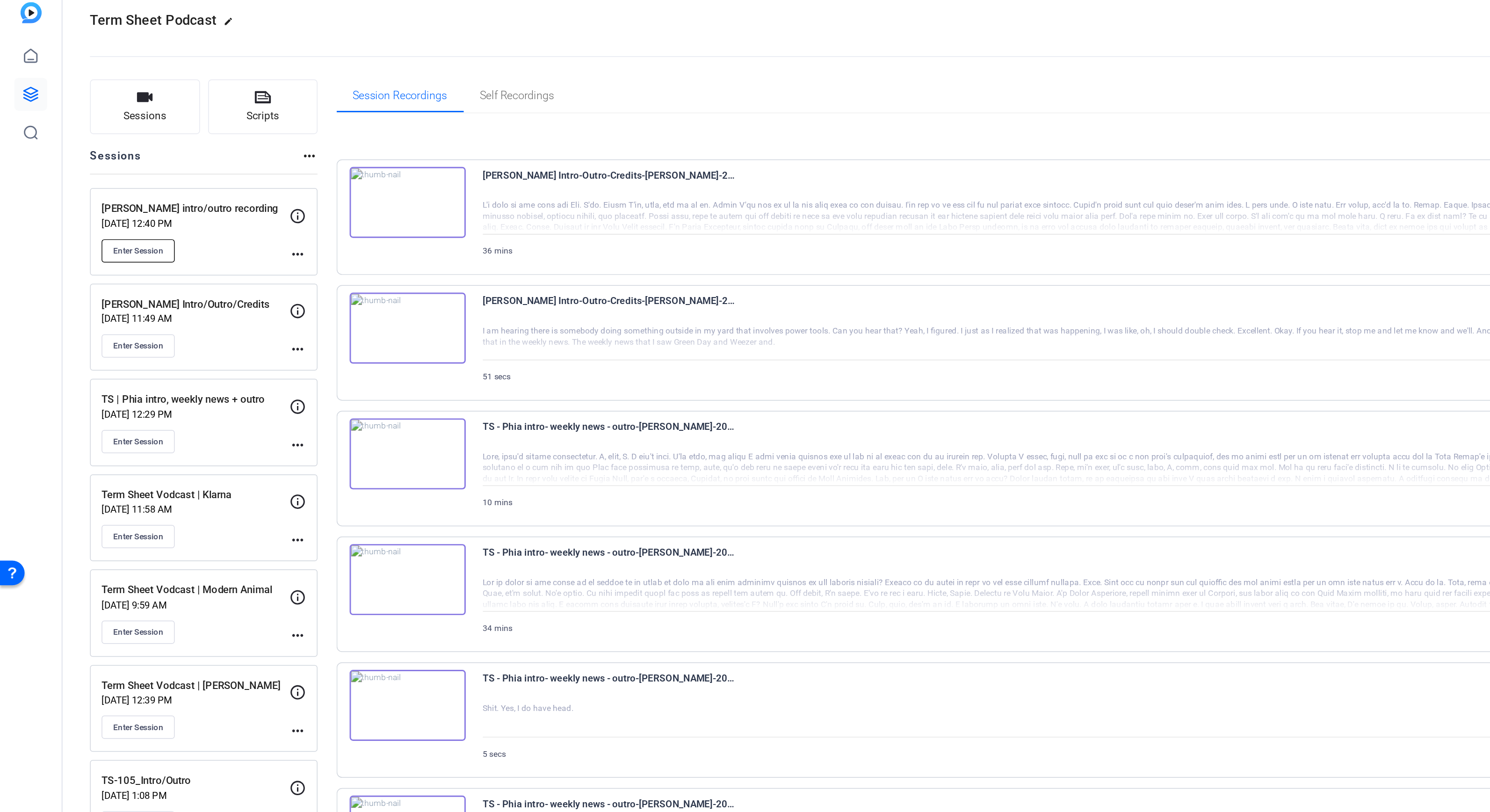
click at [84, 187] on span "Enter Session" at bounding box center [94, 185] width 34 height 8
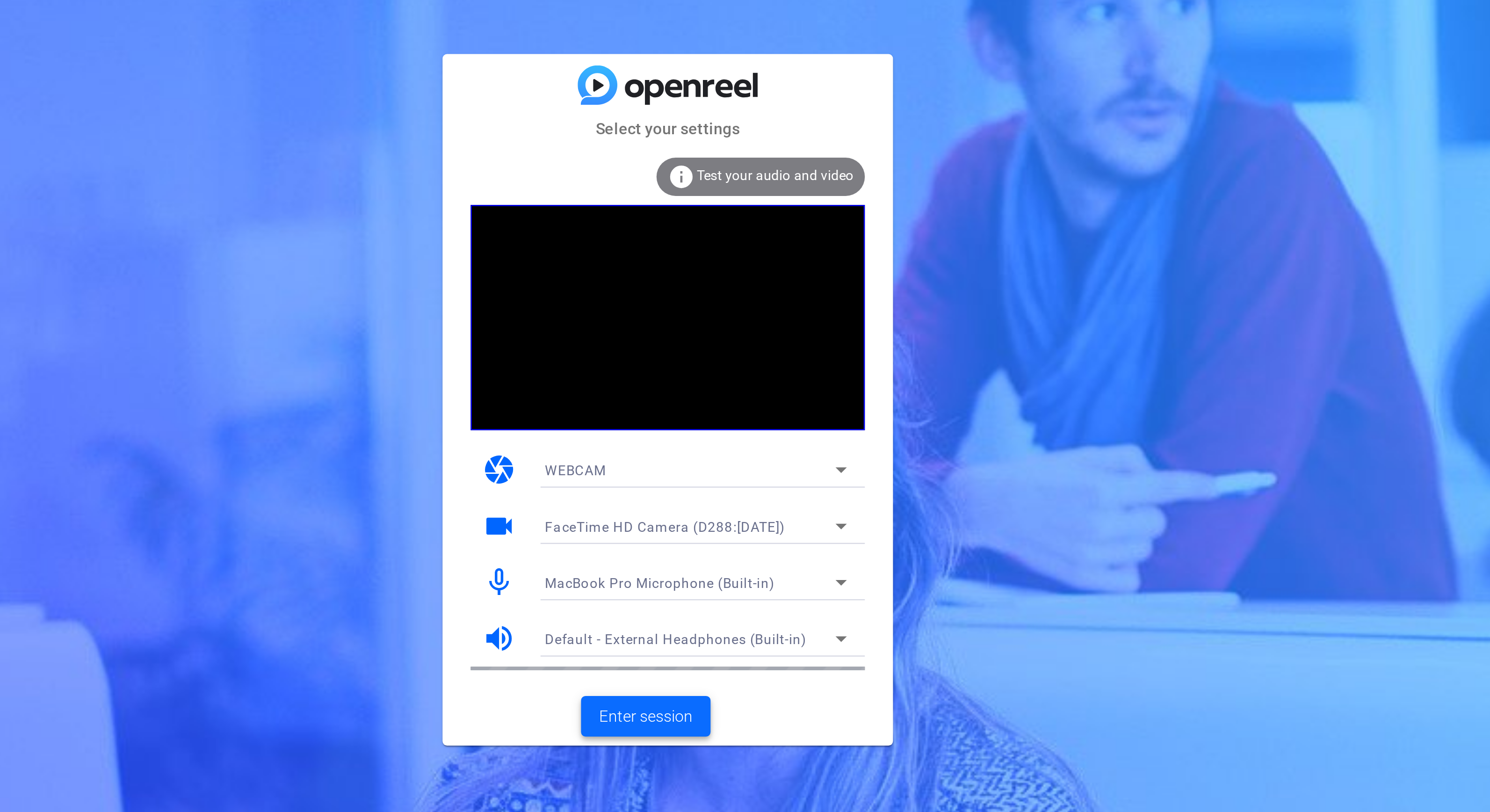
click at [733, 540] on span "Enter session" at bounding box center [736, 537] width 39 height 10
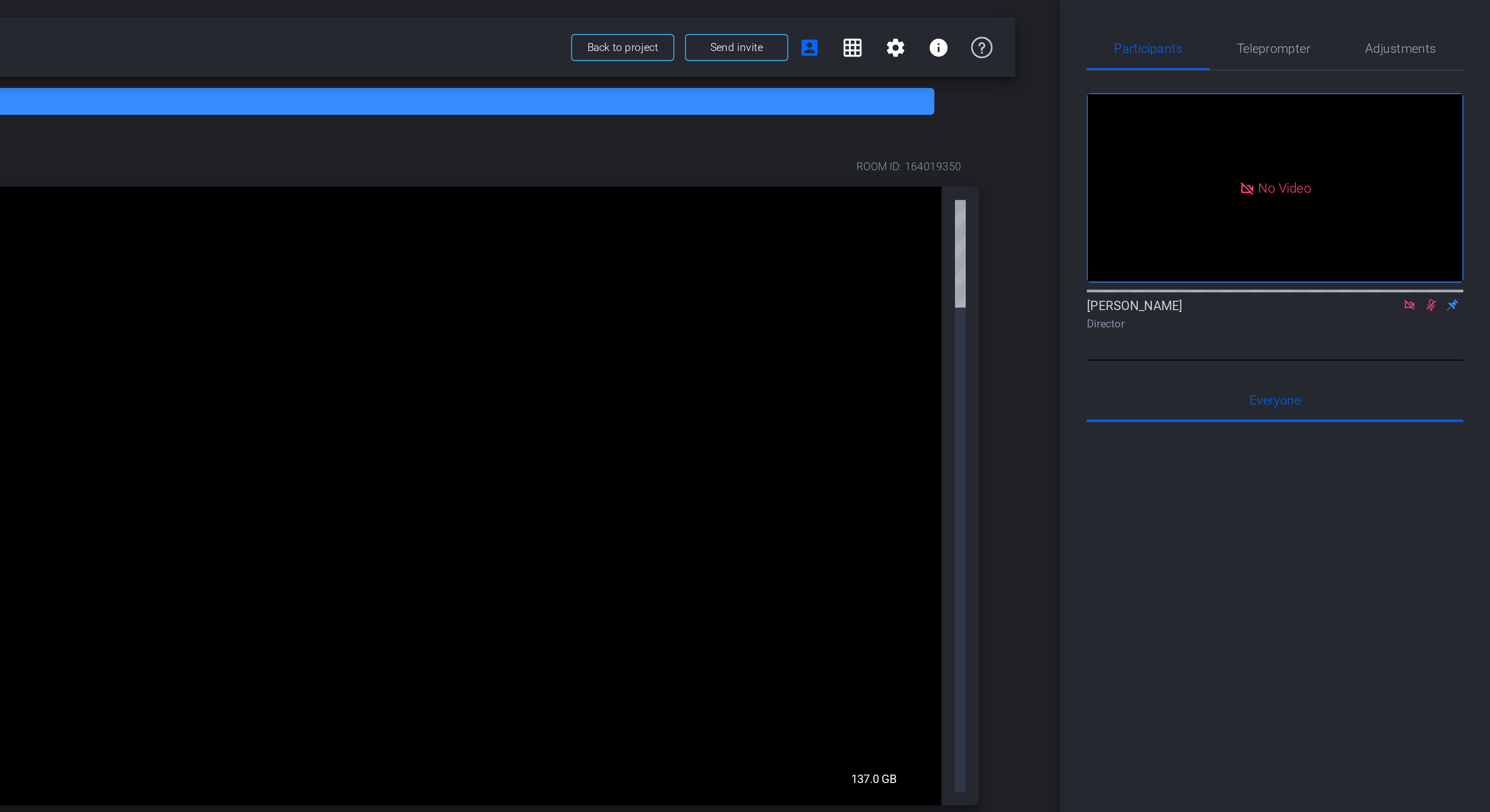
click at [1450, 161] on icon at bounding box center [1447, 158] width 5 height 5
click at [1461, 173] on div "[PERSON_NAME] flip Director" at bounding box center [1378, 164] width 197 height 19
click at [1448, 163] on icon at bounding box center [1448, 159] width 5 height 6
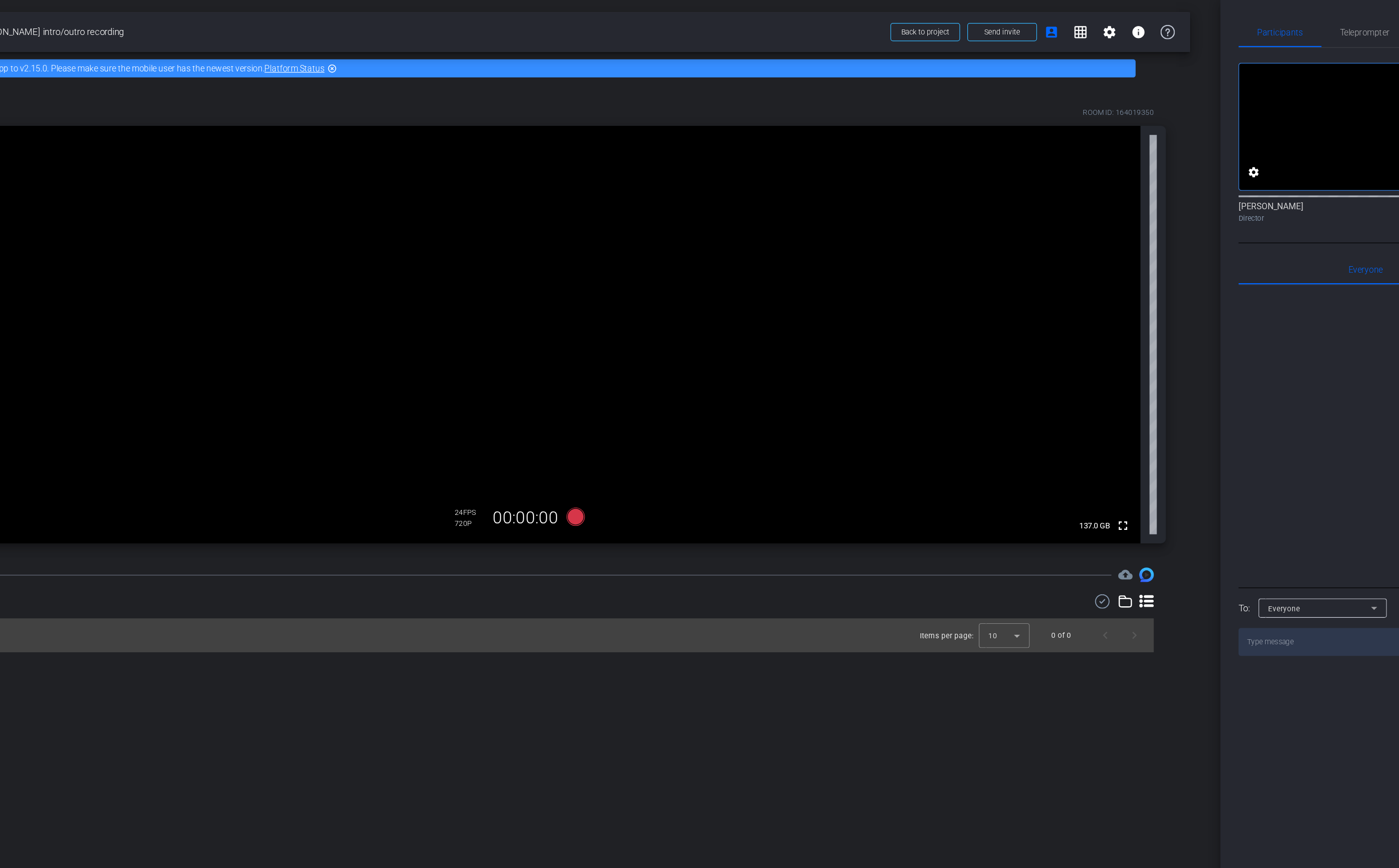
drag, startPoint x: 481, startPoint y: 217, endPoint x: 913, endPoint y: 180, distance: 433.6
click at [484, 217] on video at bounding box center [569, 276] width 1048 height 345
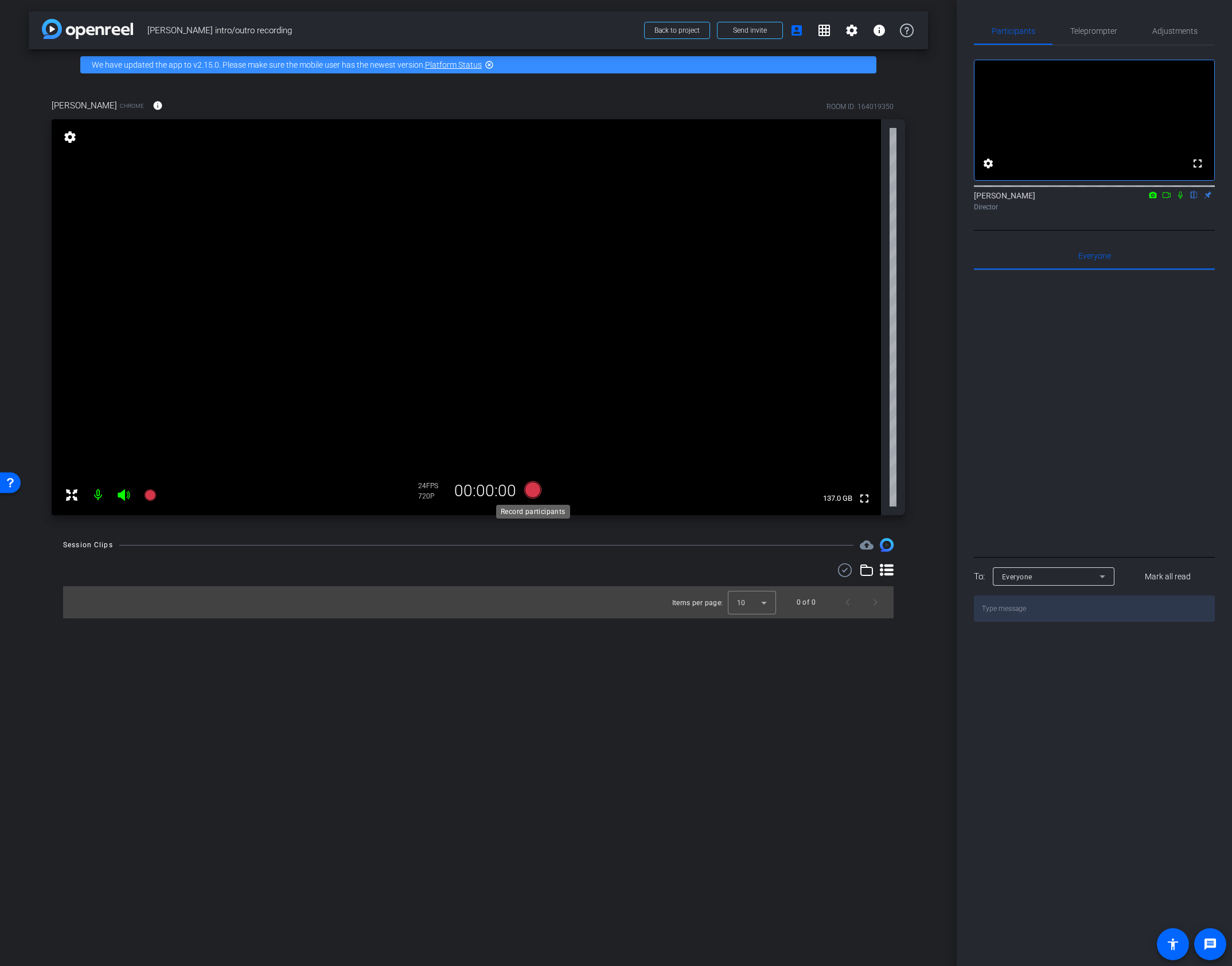
click at [534, 489] on icon at bounding box center [533, 489] width 17 height 17
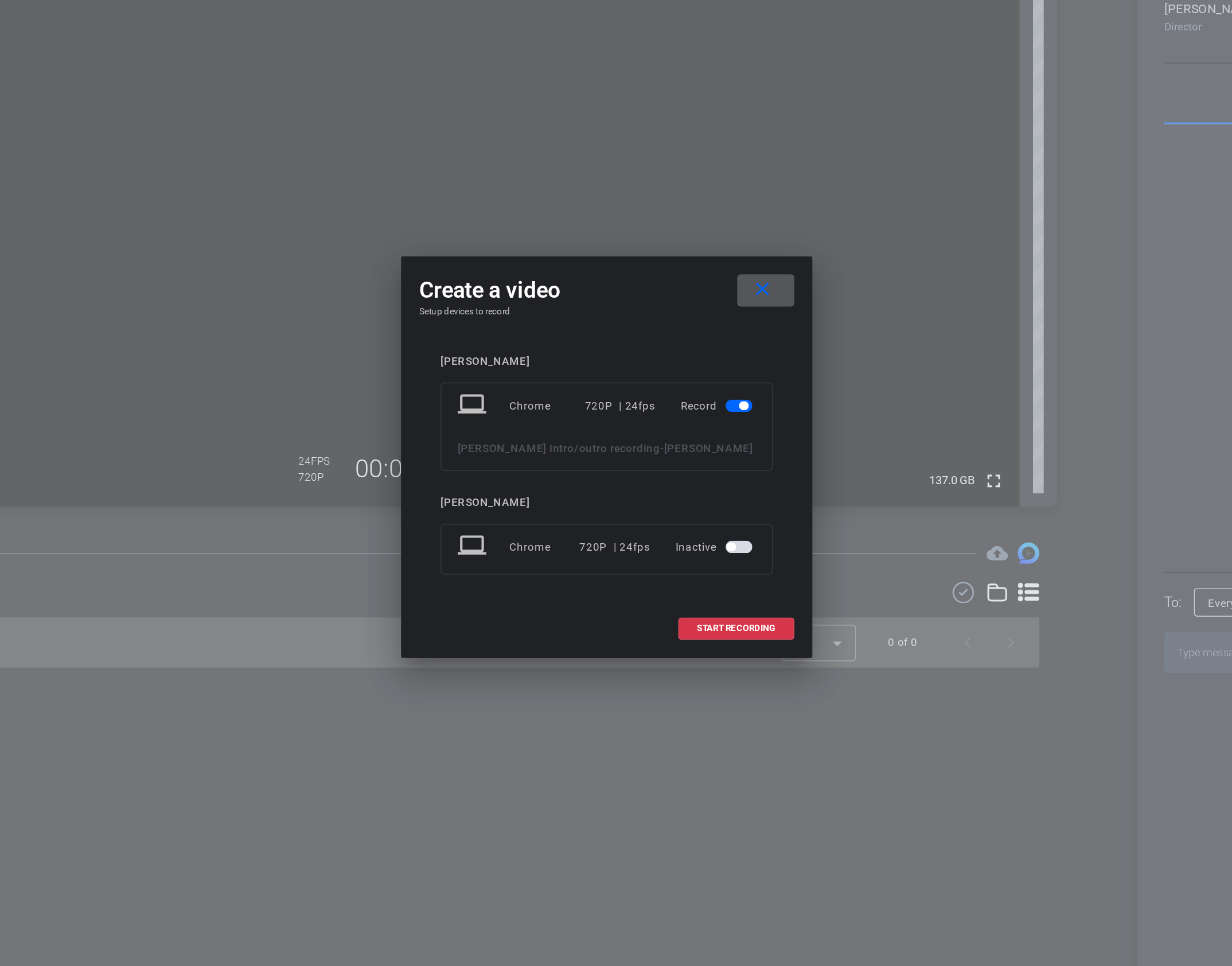
click at [719, 376] on mat-icon "close" at bounding box center [716, 376] width 14 height 14
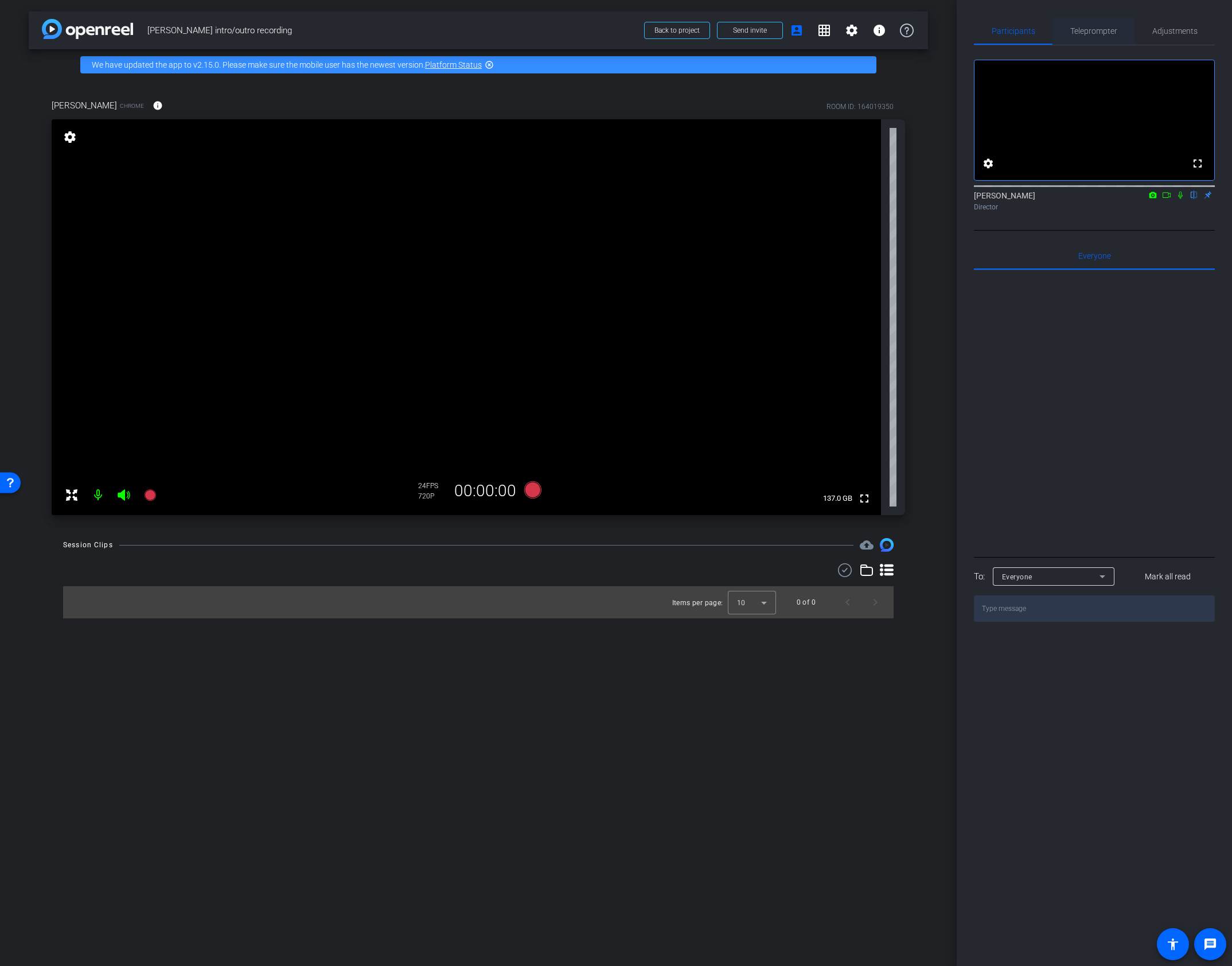
click at [1092, 35] on span "Teleprompter" at bounding box center [1094, 30] width 47 height 8
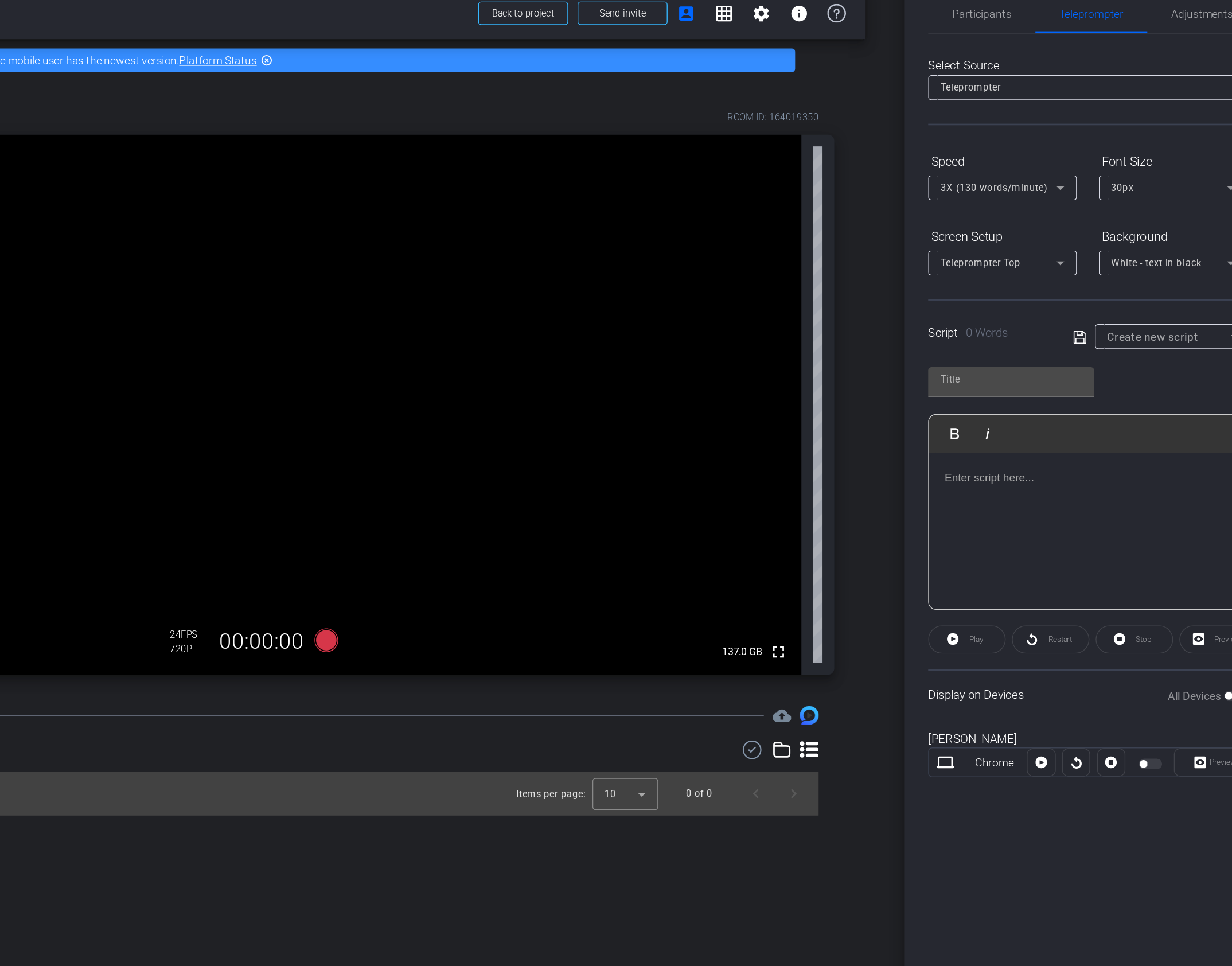
click at [1044, 89] on div "Teleprompter" at bounding box center [1092, 84] width 217 height 14
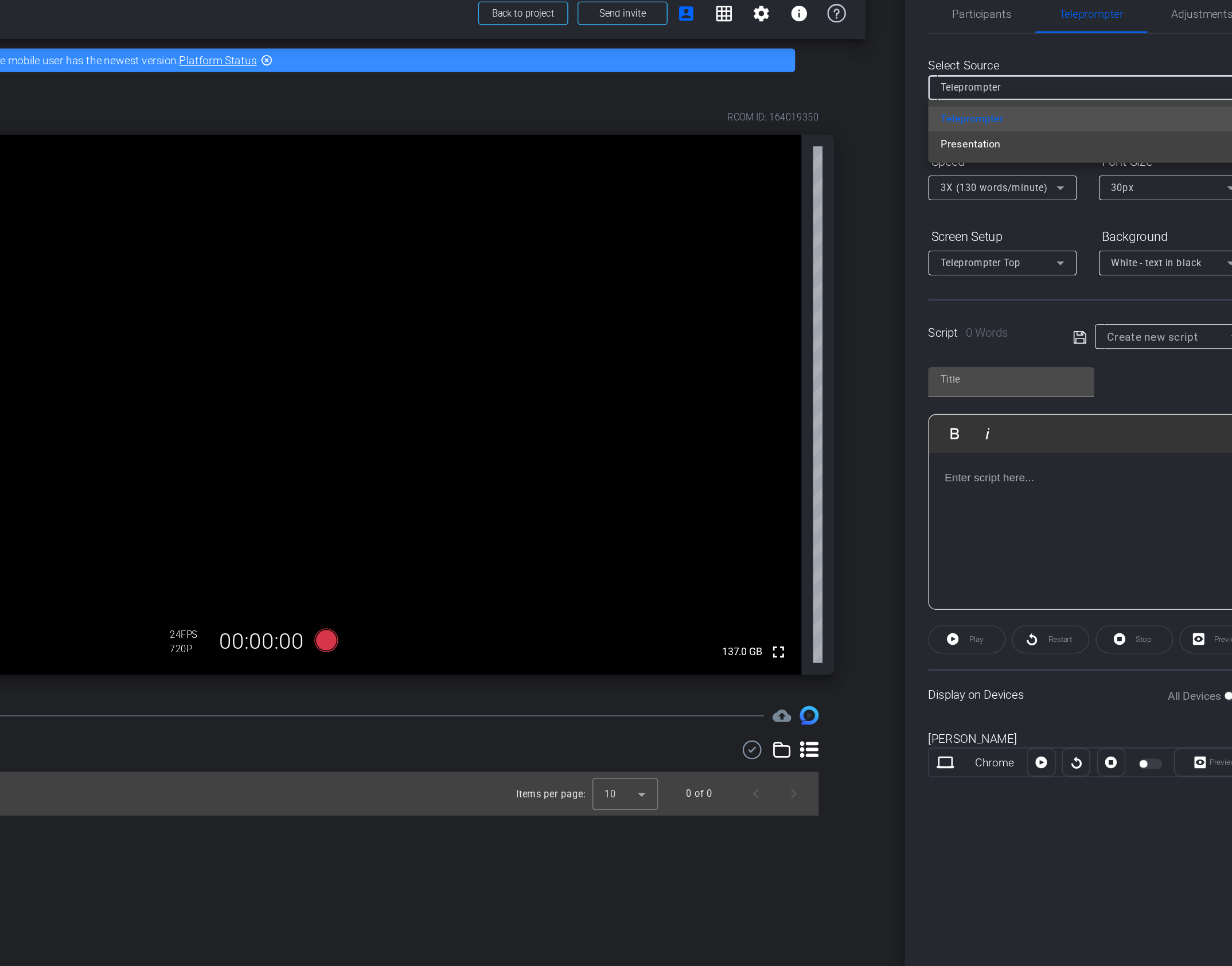
click at [1048, 85] on div at bounding box center [616, 483] width 1232 height 966
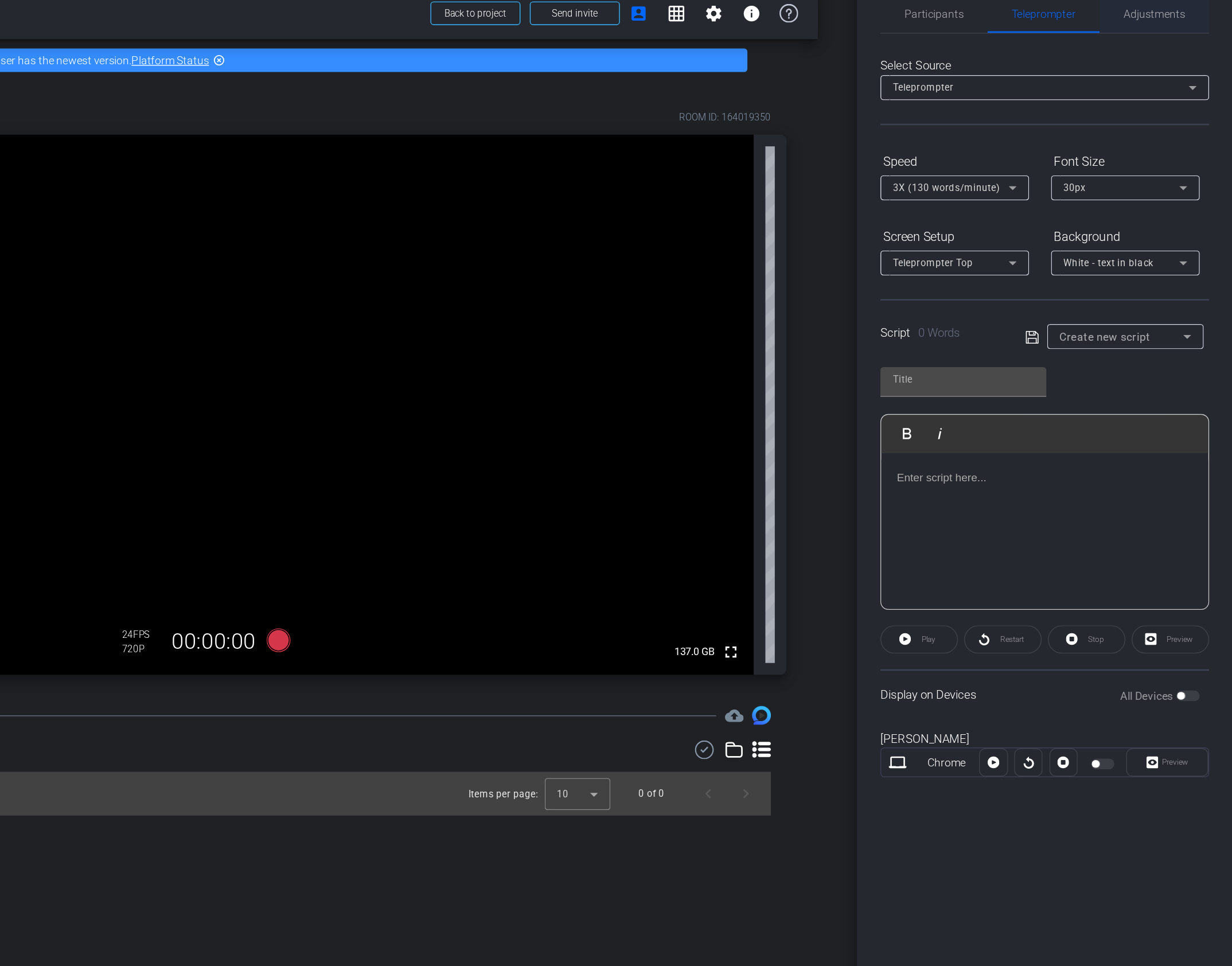
click at [1162, 29] on span "Adjustments" at bounding box center [1175, 30] width 45 height 8
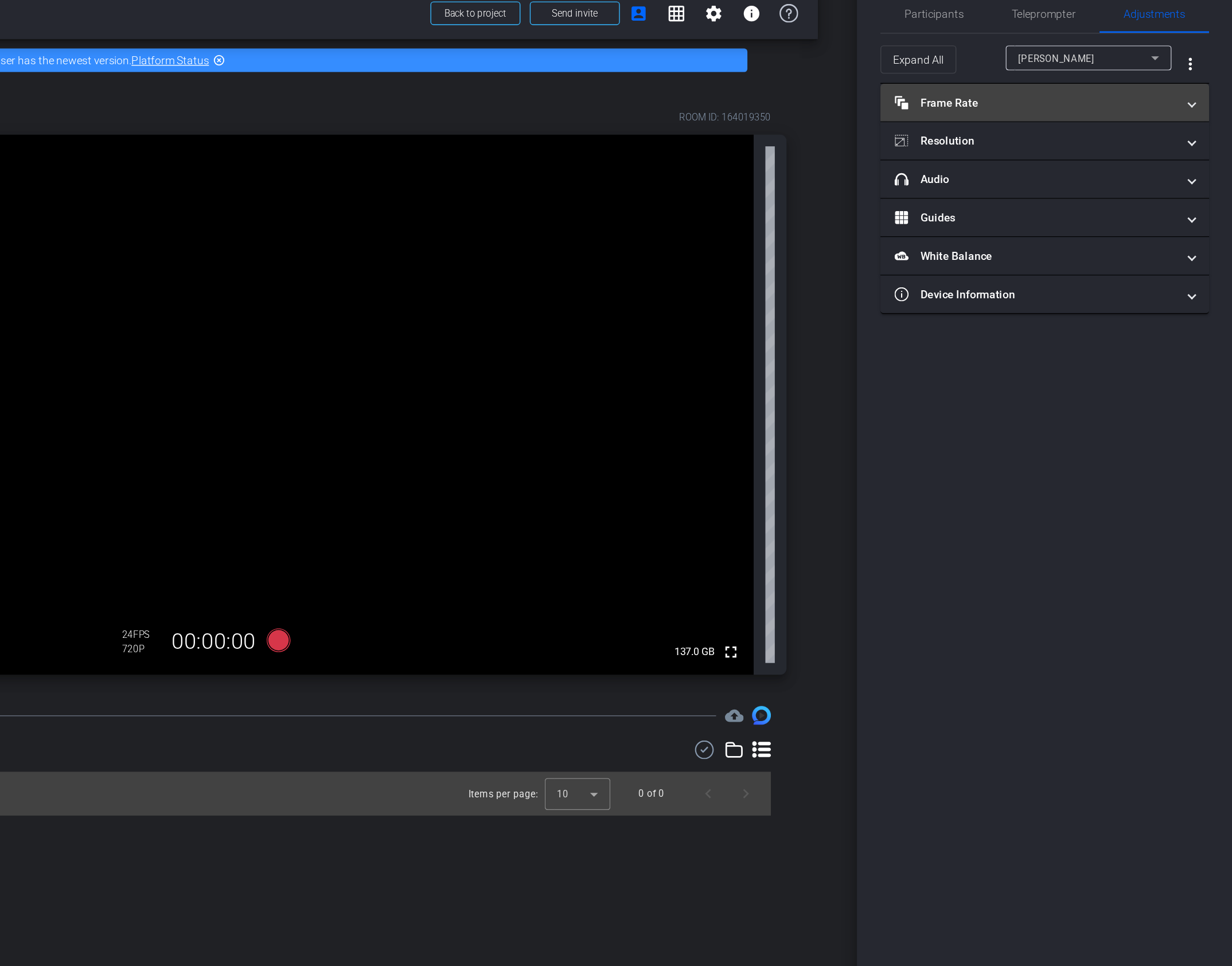
click at [1062, 91] on mat-panel-title "Frame Rate Frame Rate" at bounding box center [1087, 96] width 206 height 12
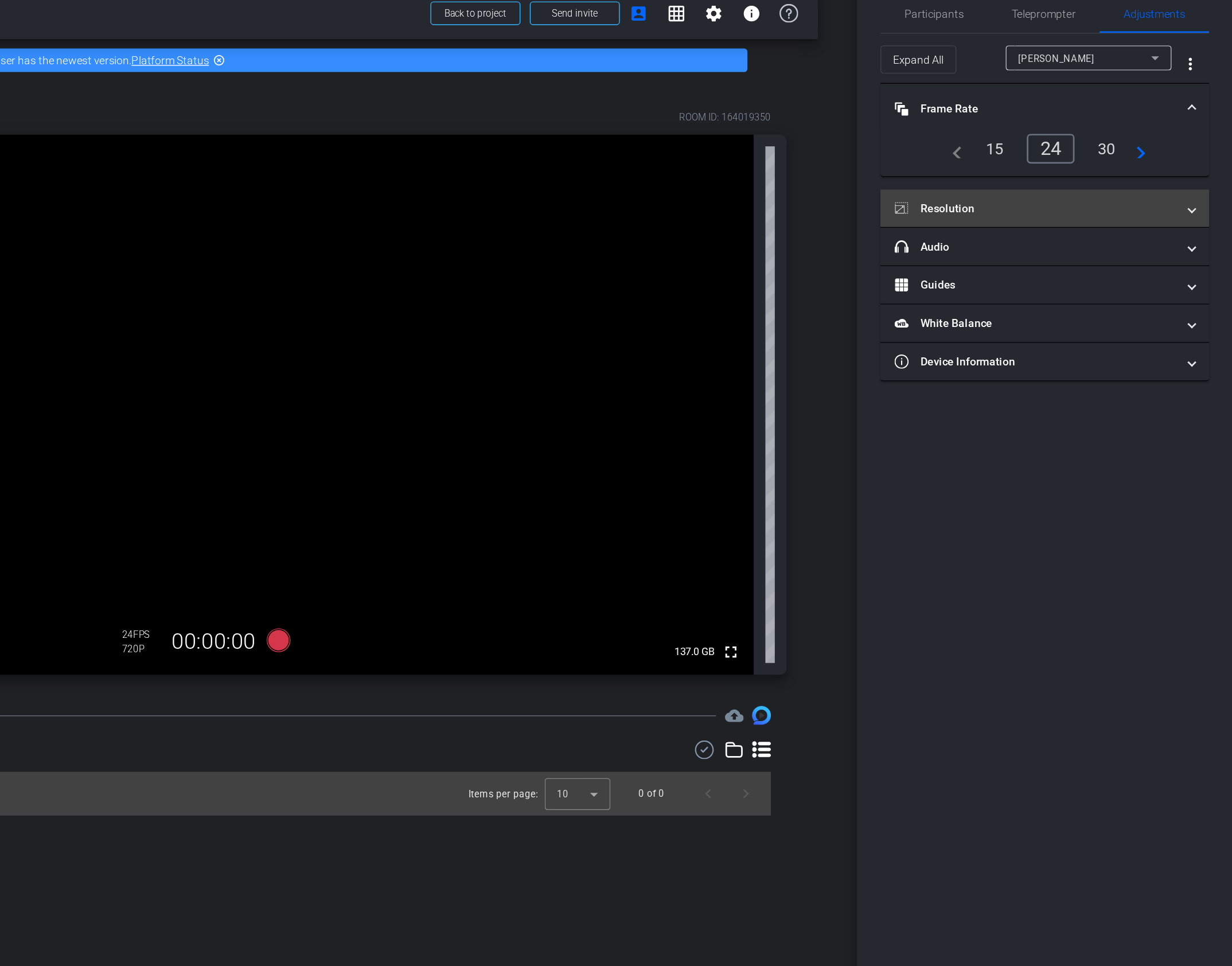
click at [1126, 167] on mat-panel-title "Resolution" at bounding box center [1087, 173] width 206 height 12
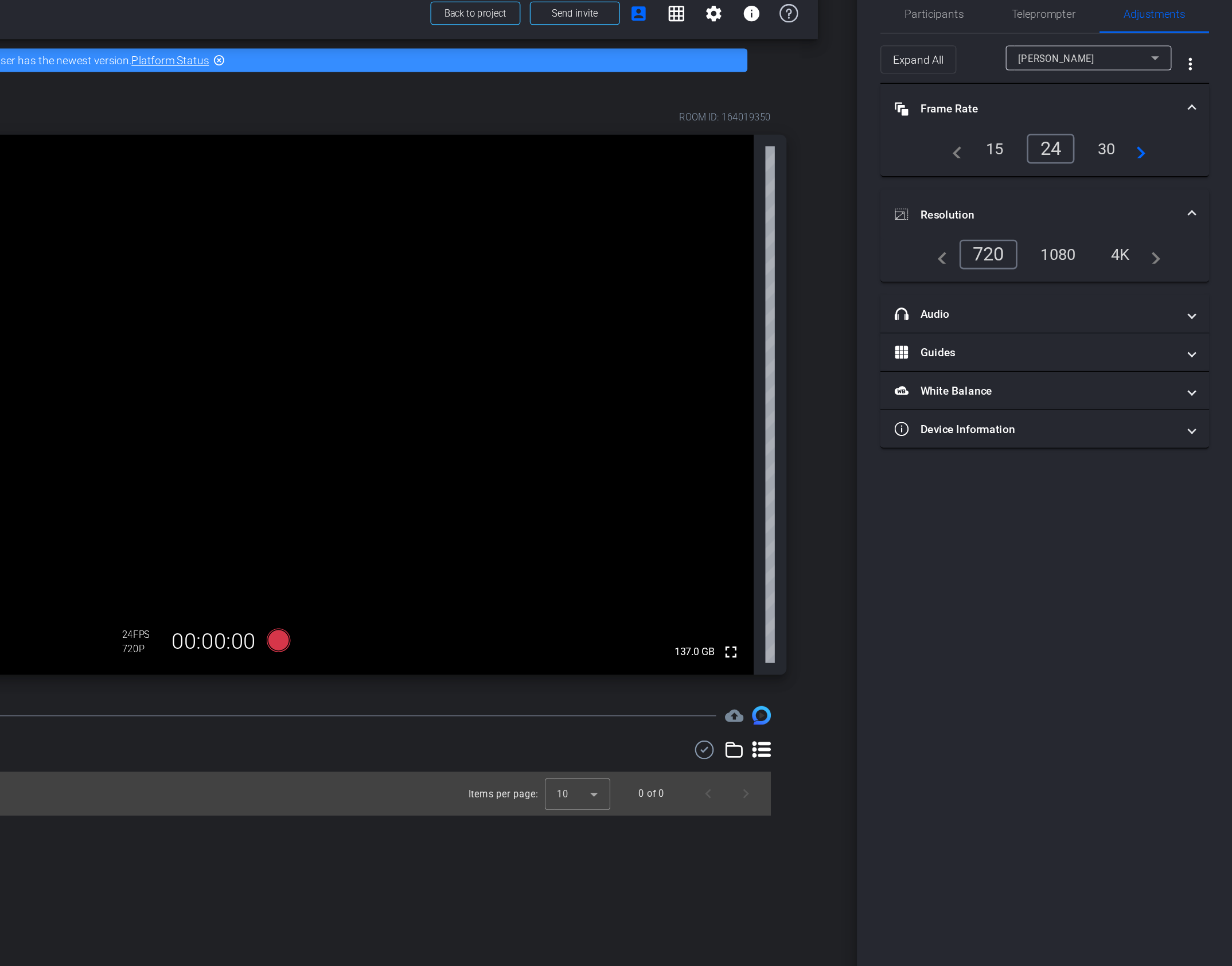
click at [1117, 208] on div "1080" at bounding box center [1104, 206] width 43 height 19
click at [1094, 246] on mat-panel-title "headphone icon Audio" at bounding box center [1087, 250] width 206 height 12
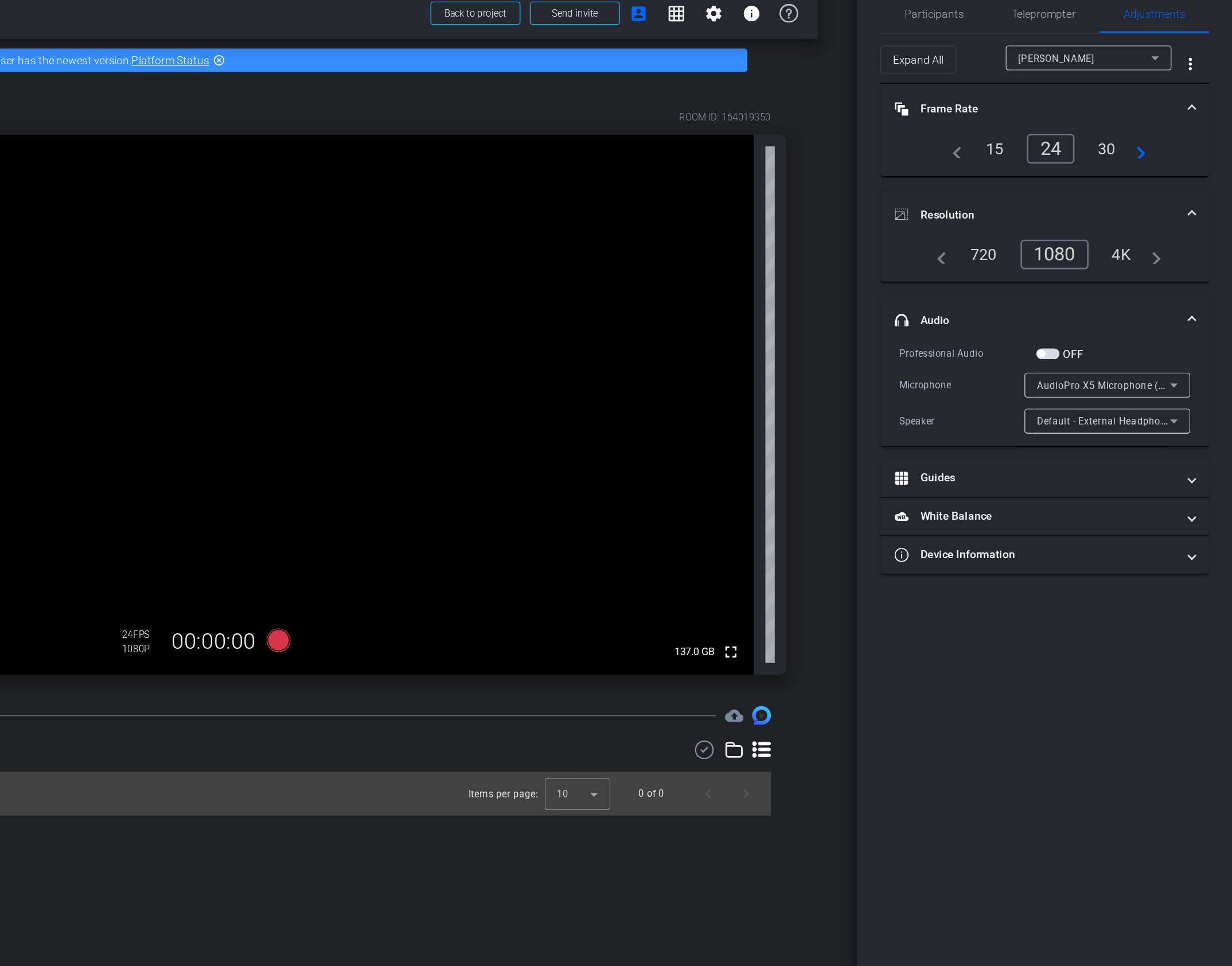
click at [1094, 280] on span "button" at bounding box center [1092, 280] width 6 height 6
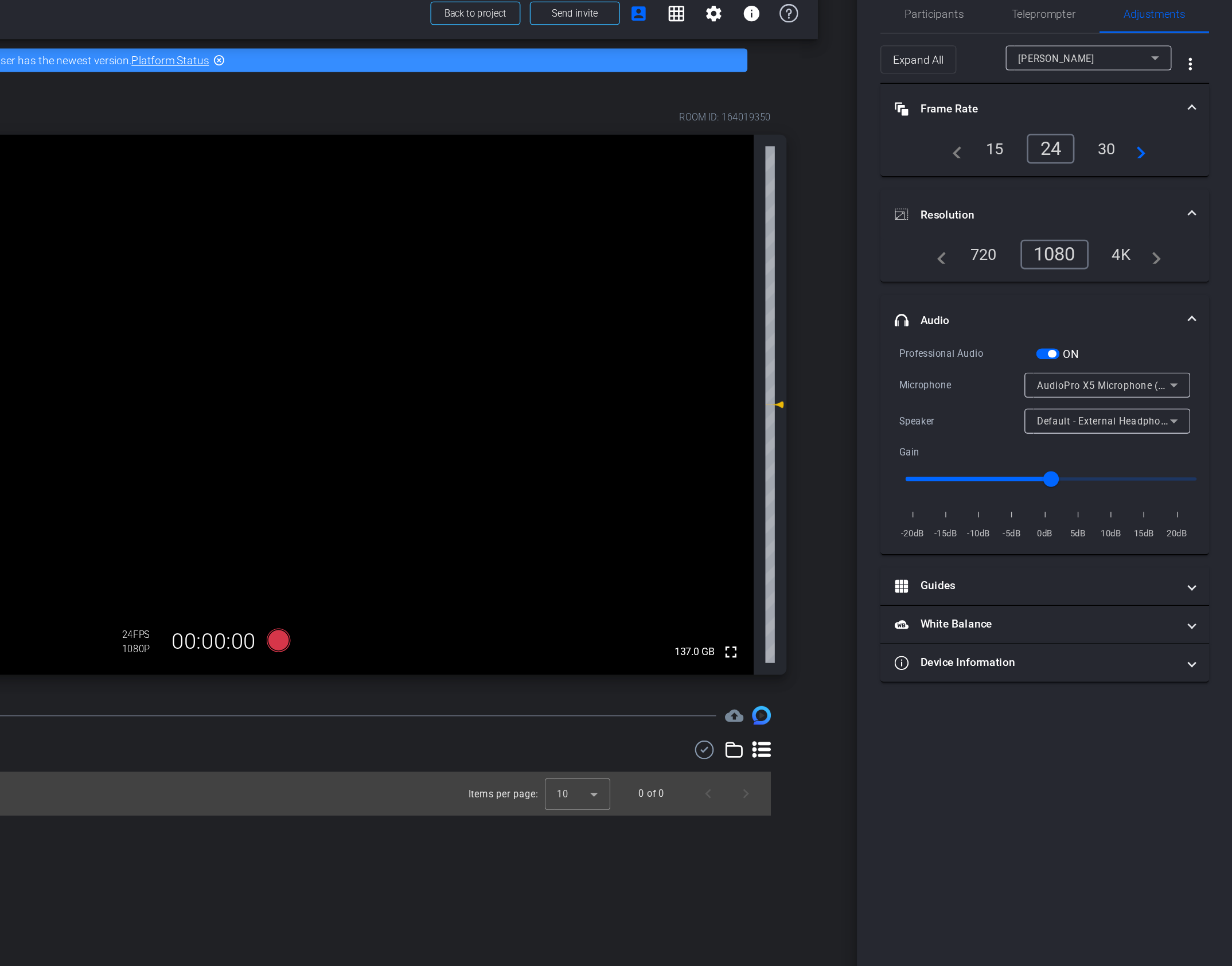
click at [1150, 209] on div "4K" at bounding box center [1150, 206] width 31 height 19
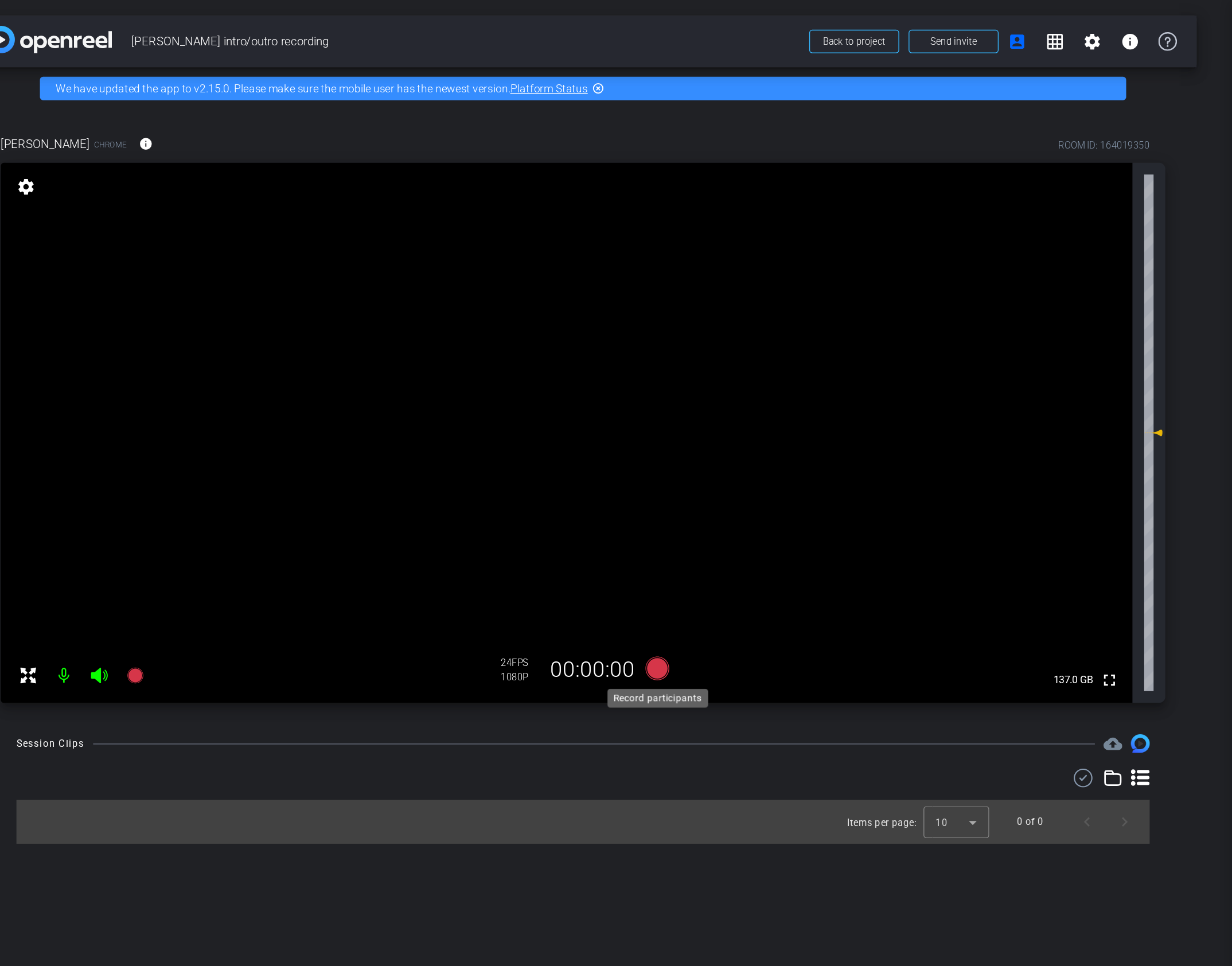
click at [536, 494] on icon at bounding box center [533, 489] width 17 height 17
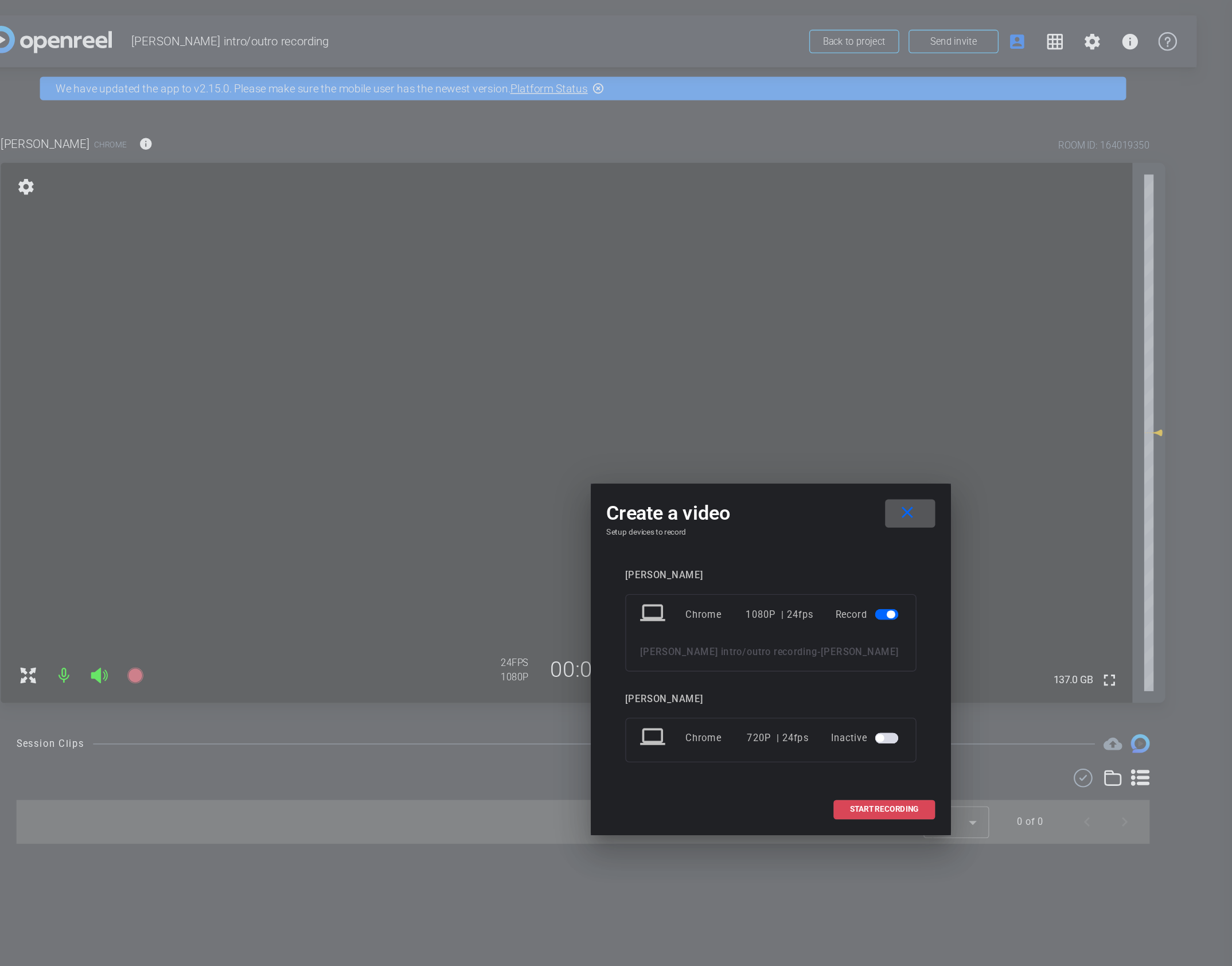
click at [697, 590] on span "START RECORDING" at bounding box center [699, 593] width 50 height 6
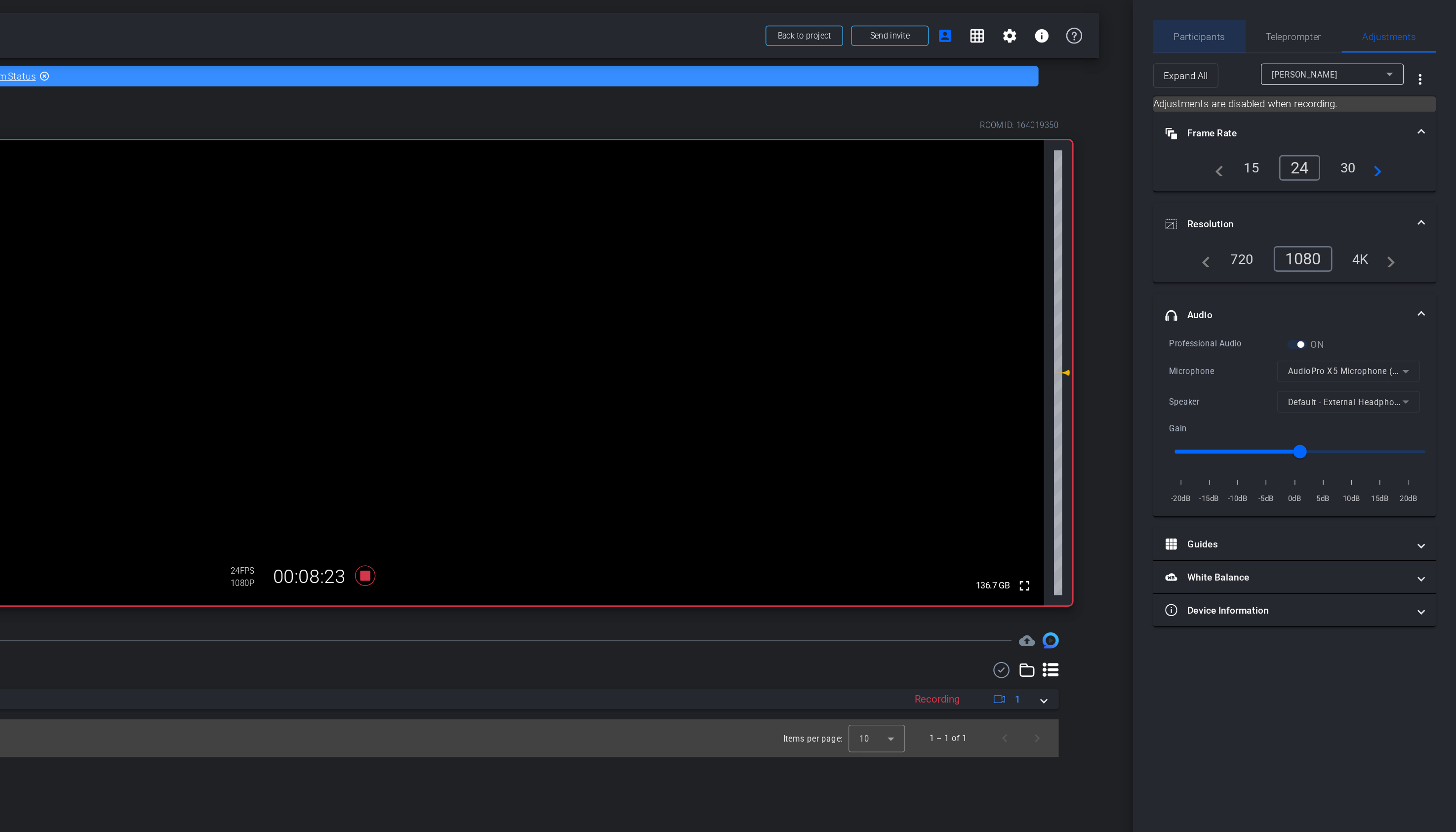
click at [1273, 30] on span "Participants" at bounding box center [1267, 26] width 37 height 7
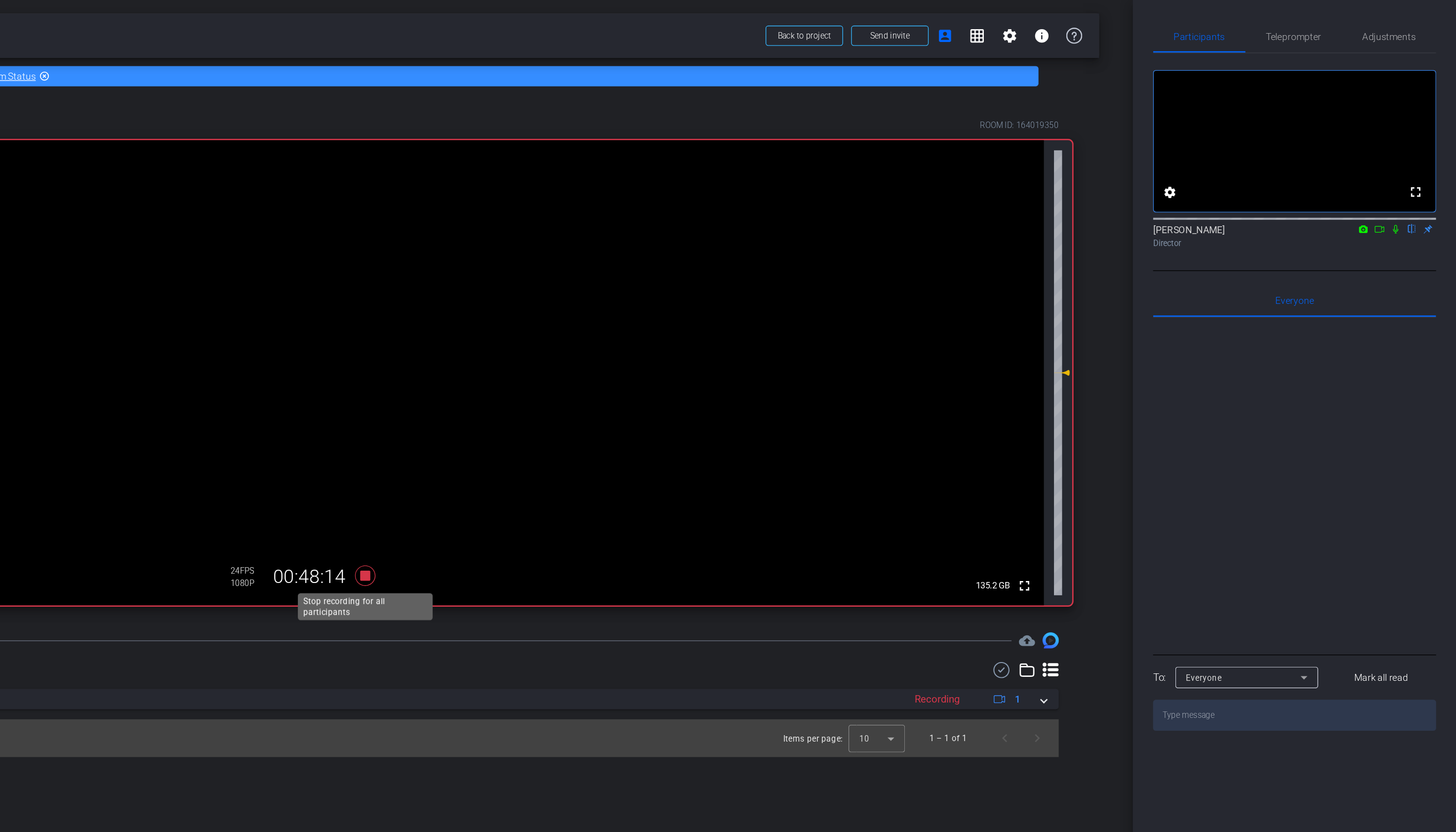
click at [657, 418] on icon at bounding box center [656, 421] width 24 height 18
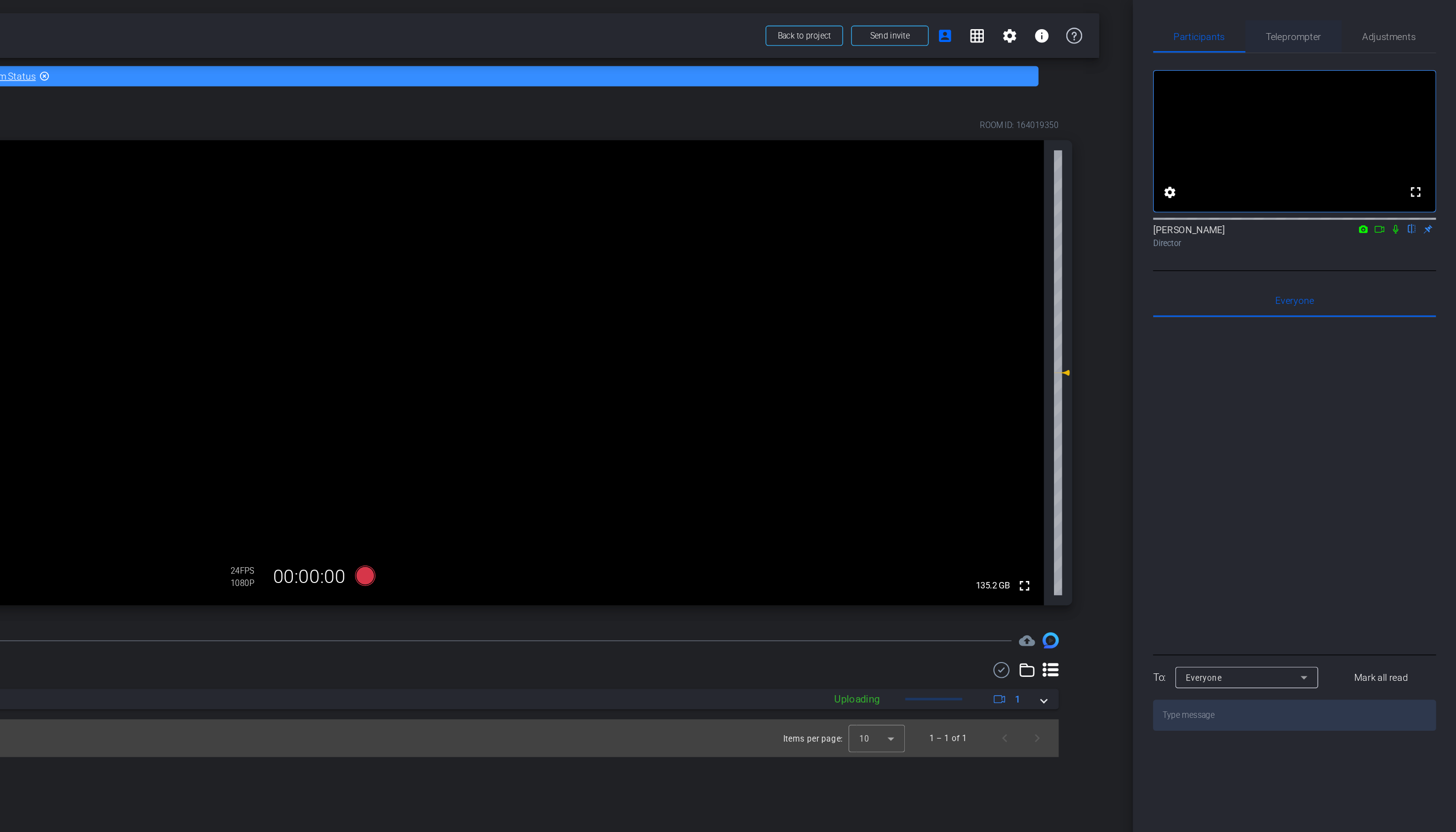
click at [1328, 27] on span "Teleprompter" at bounding box center [1337, 26] width 40 height 7
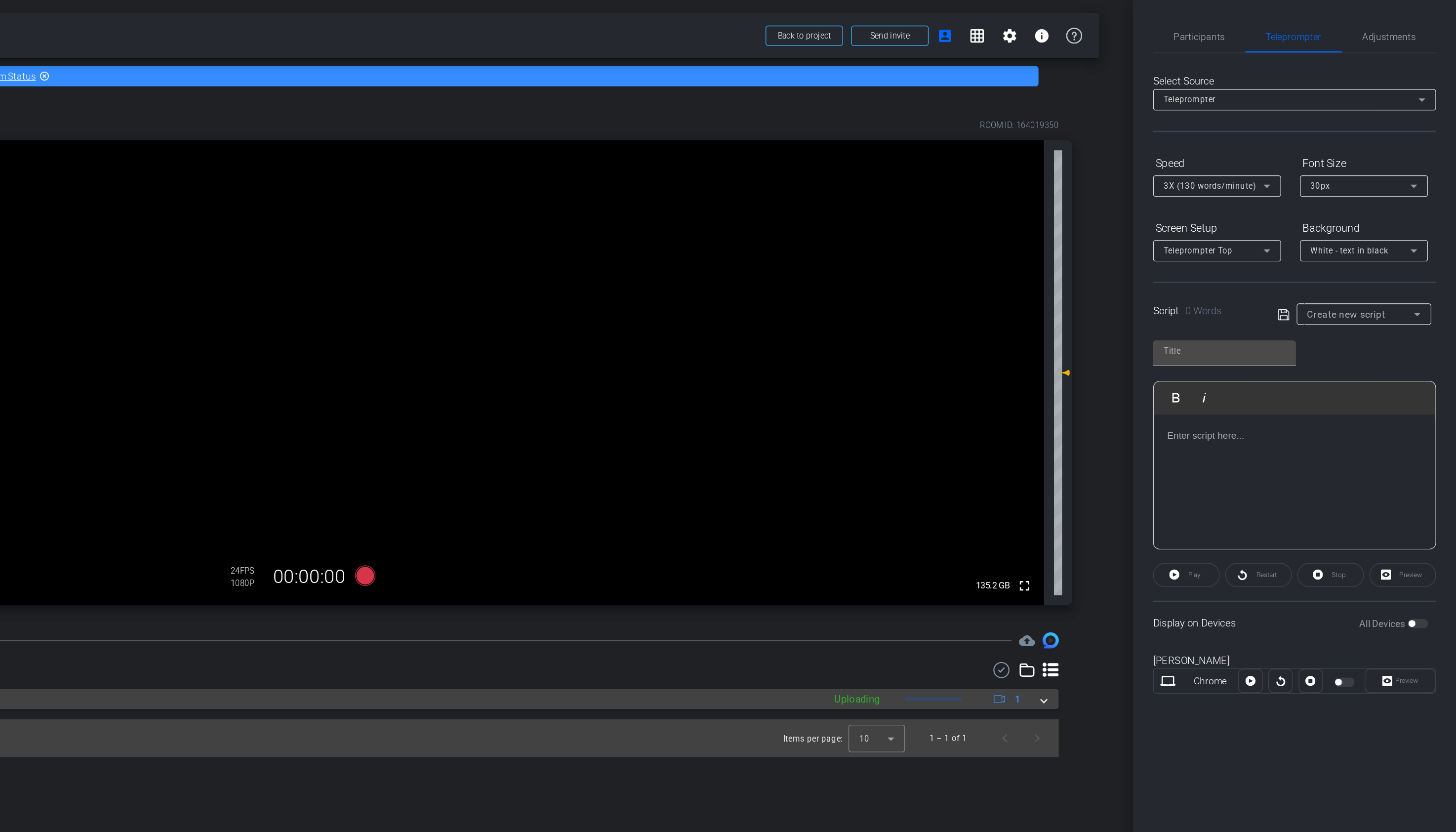
click at [1044, 516] on mat-panel-description "Uploading 1" at bounding box center [1069, 512] width 148 height 15
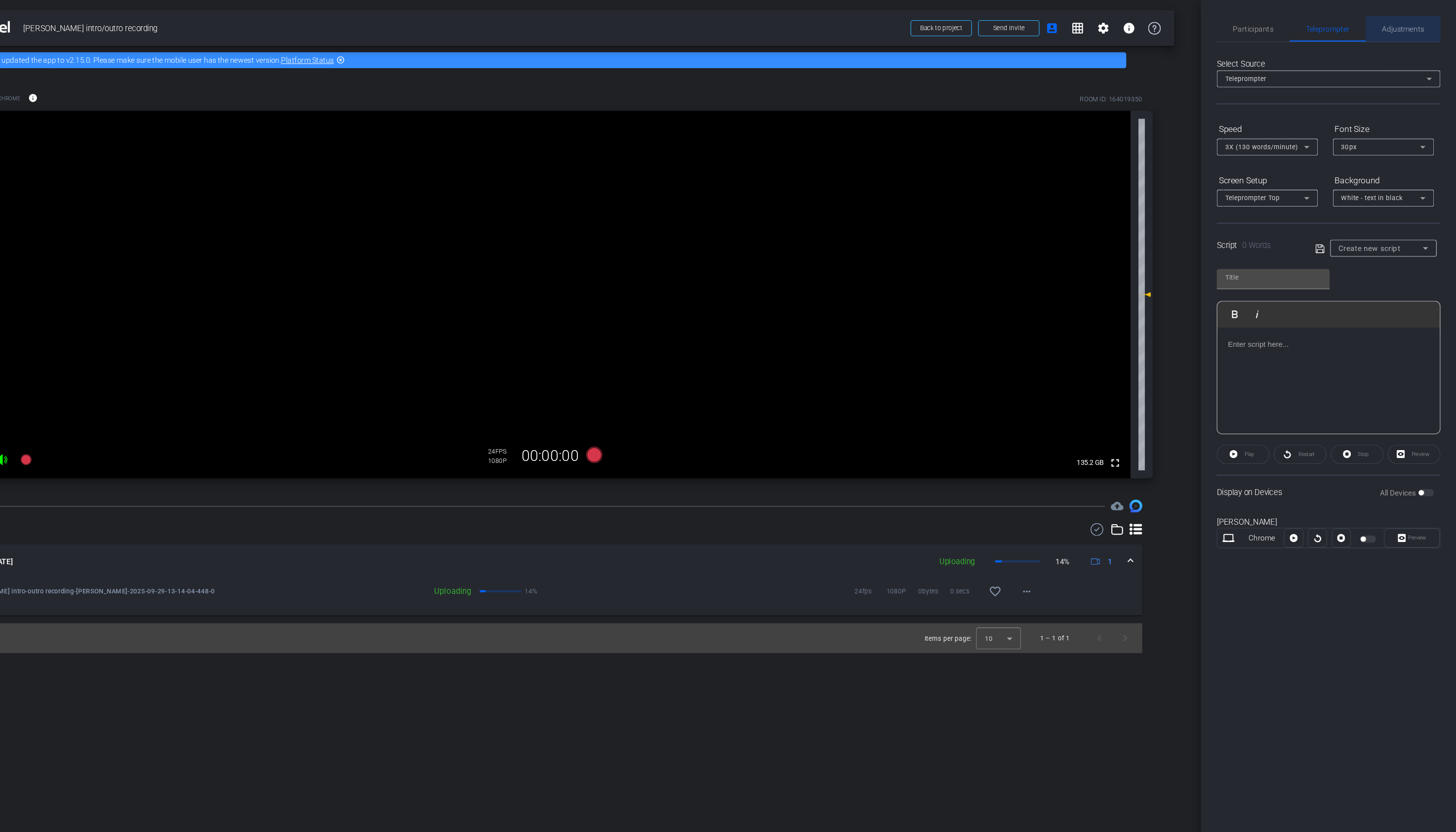
click at [1400, 20] on span "Adjustments" at bounding box center [1407, 26] width 39 height 24
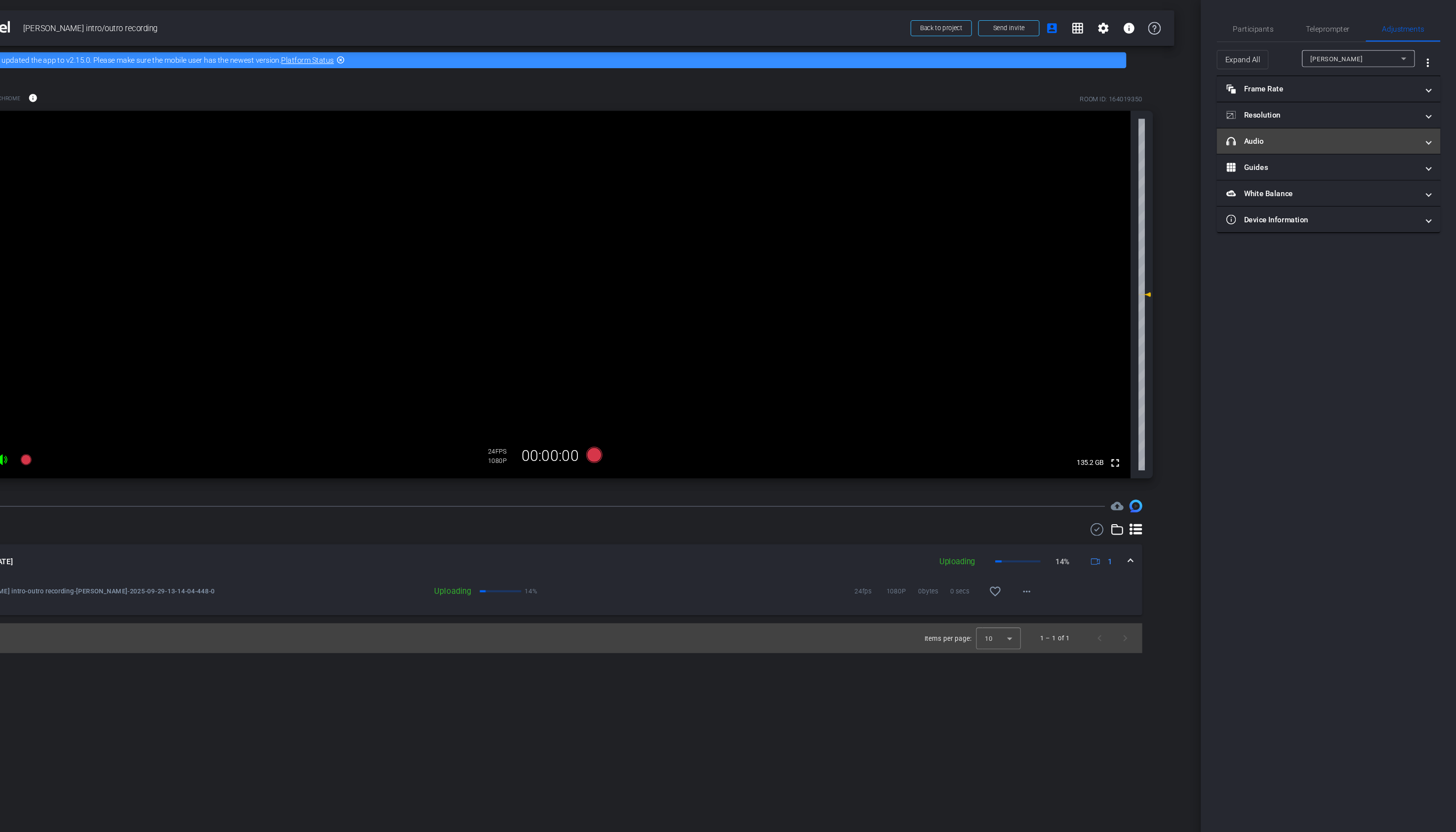
click at [1301, 136] on mat-expansion-panel-header "headphone icon Audio" at bounding box center [1338, 131] width 208 height 24
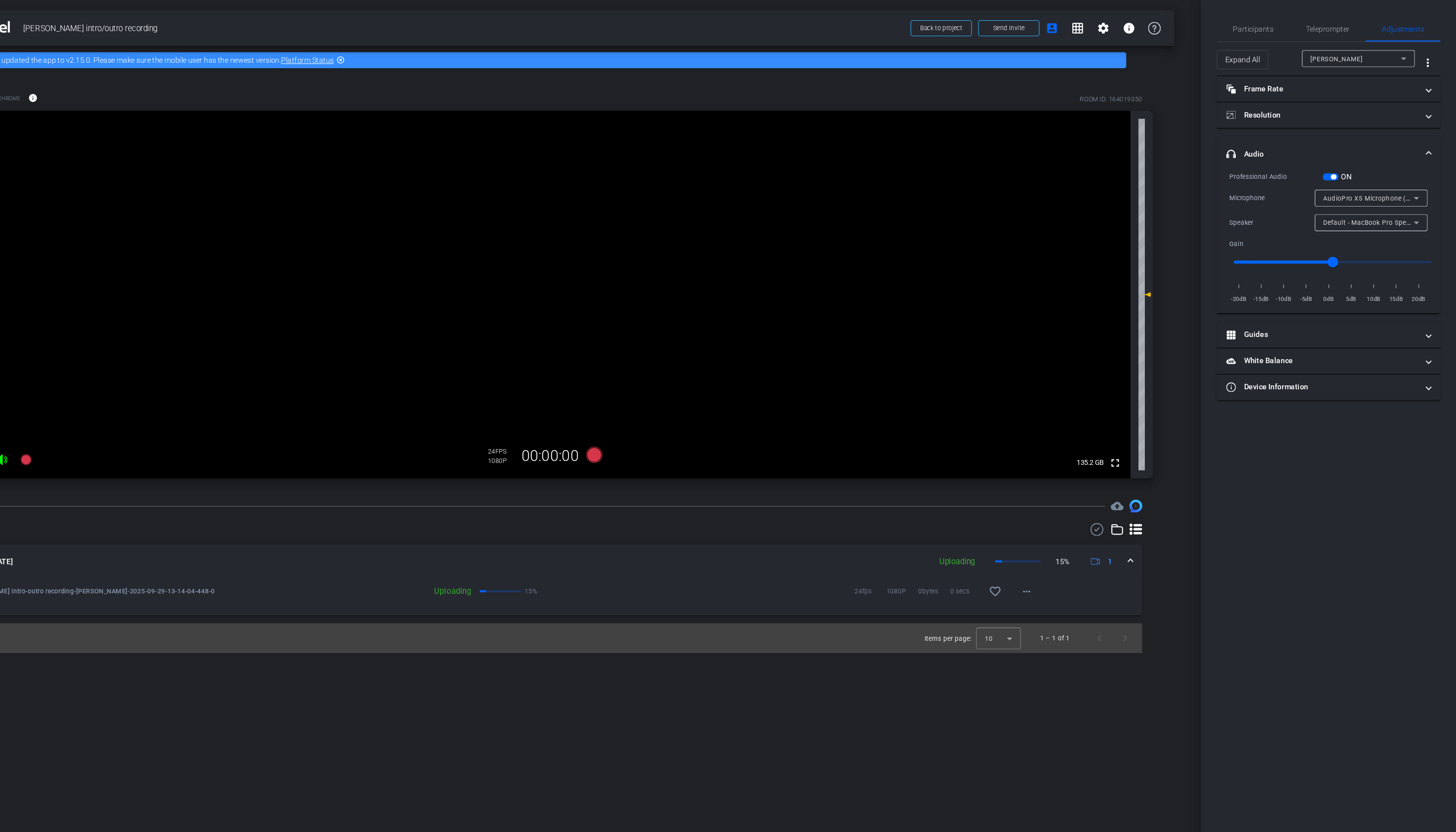
click at [1341, 163] on span "button" at bounding box center [1342, 164] width 5 height 5
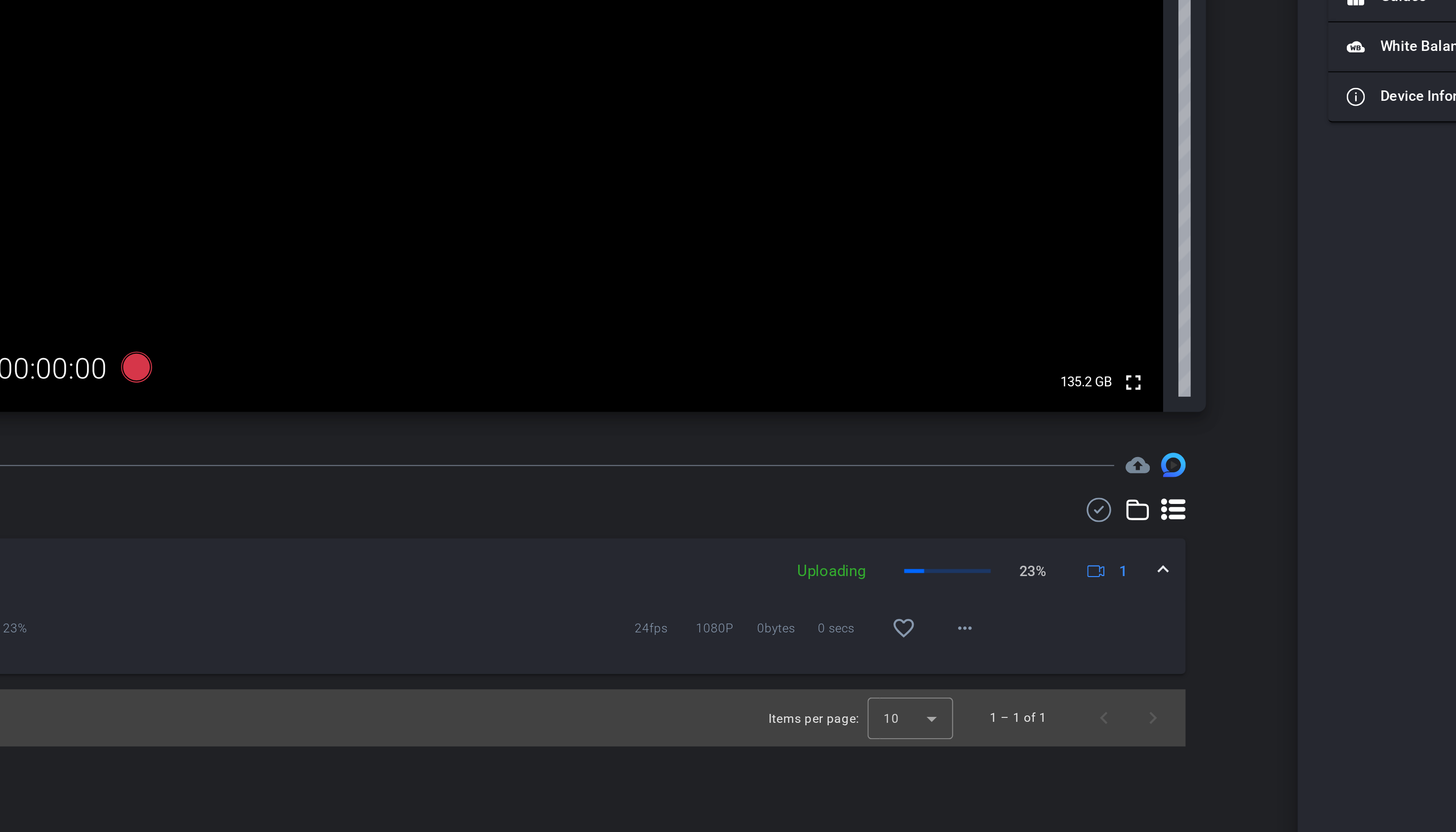
click at [1063, 516] on mat-panel-description "Uploading 23% 1" at bounding box center [1057, 520] width 172 height 15
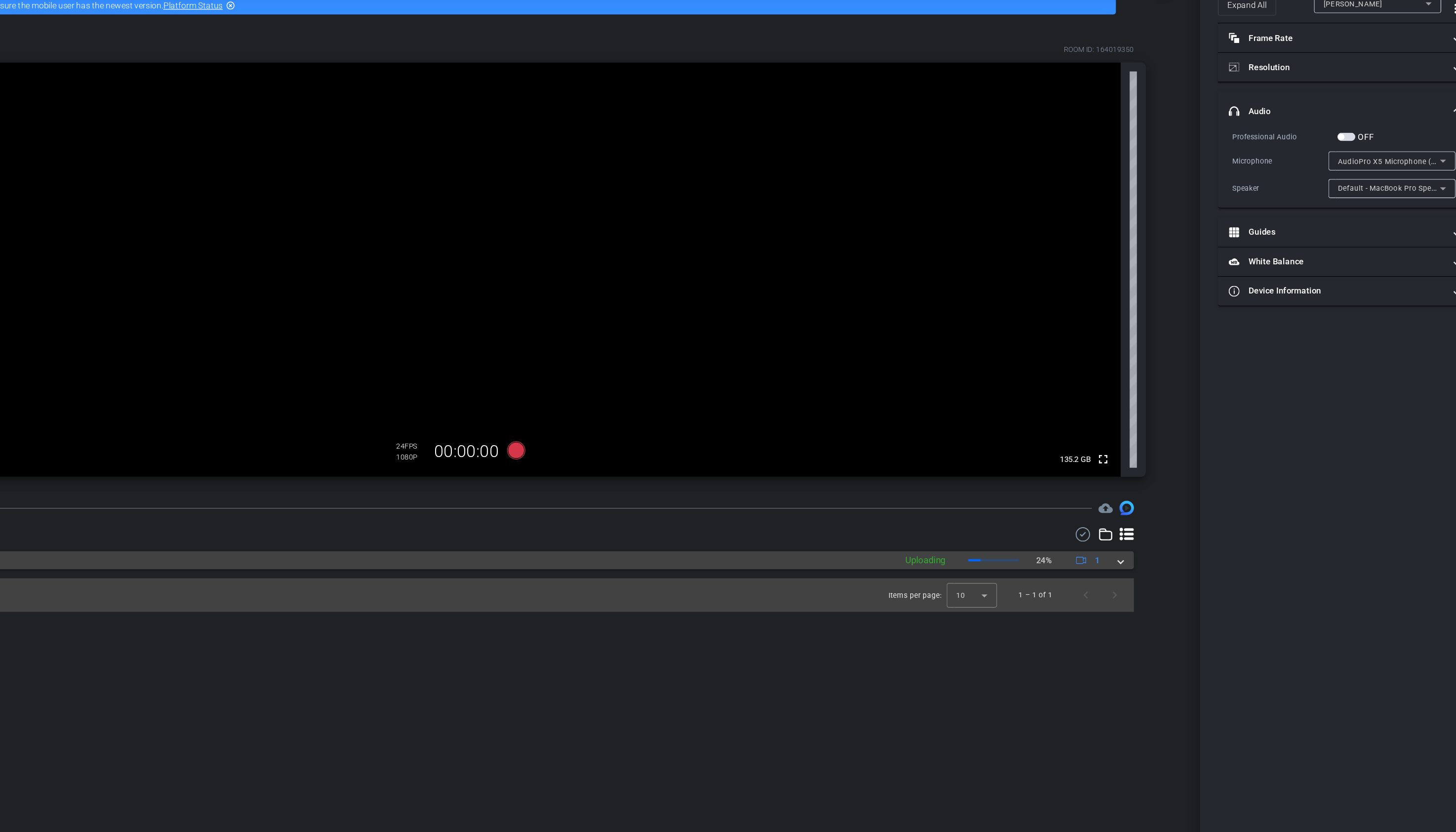
click at [1033, 517] on mat-panel-description "Uploading 24% 1" at bounding box center [1057, 512] width 172 height 15
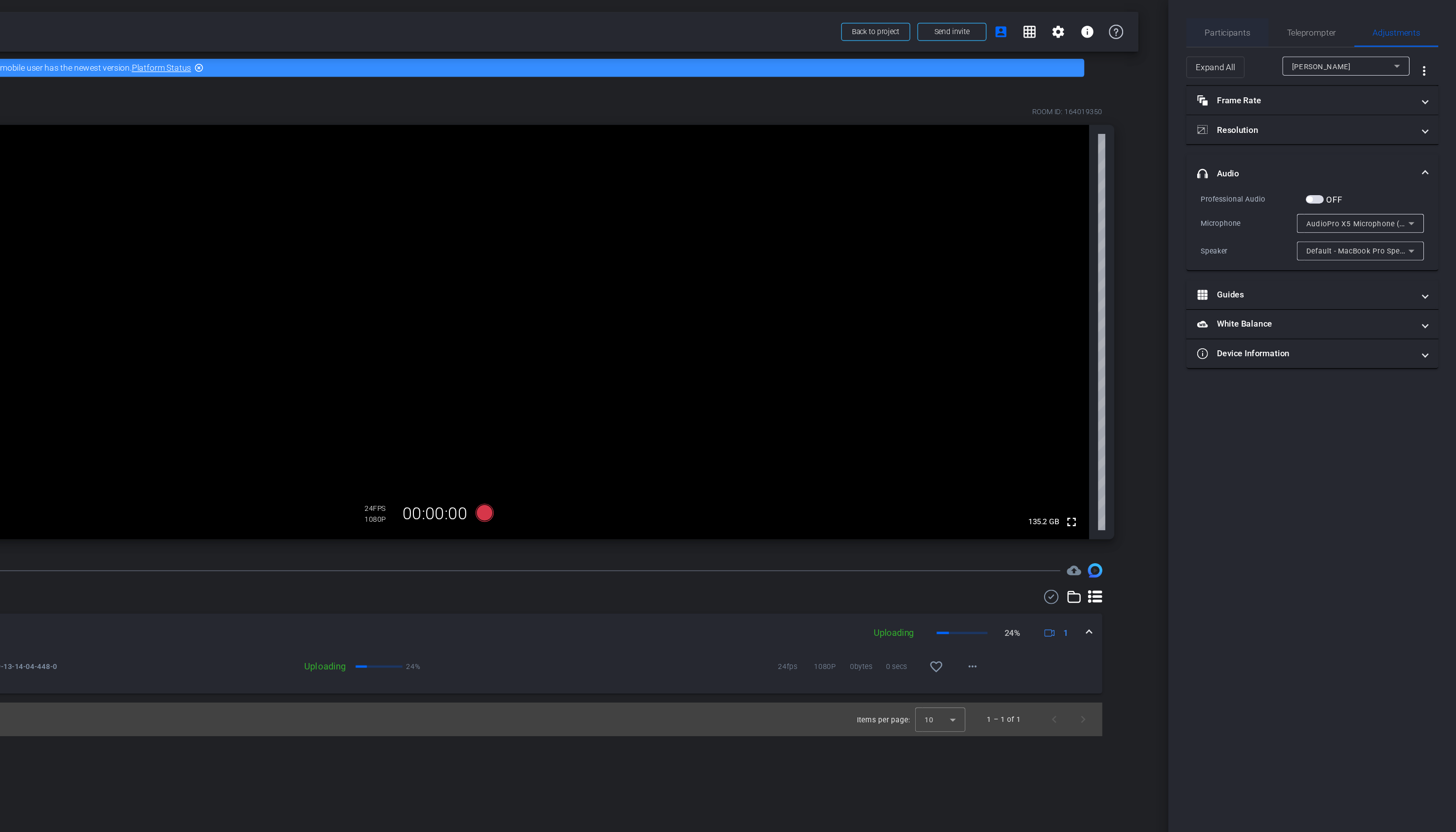
click at [1263, 32] on span "Participants" at bounding box center [1267, 26] width 37 height 24
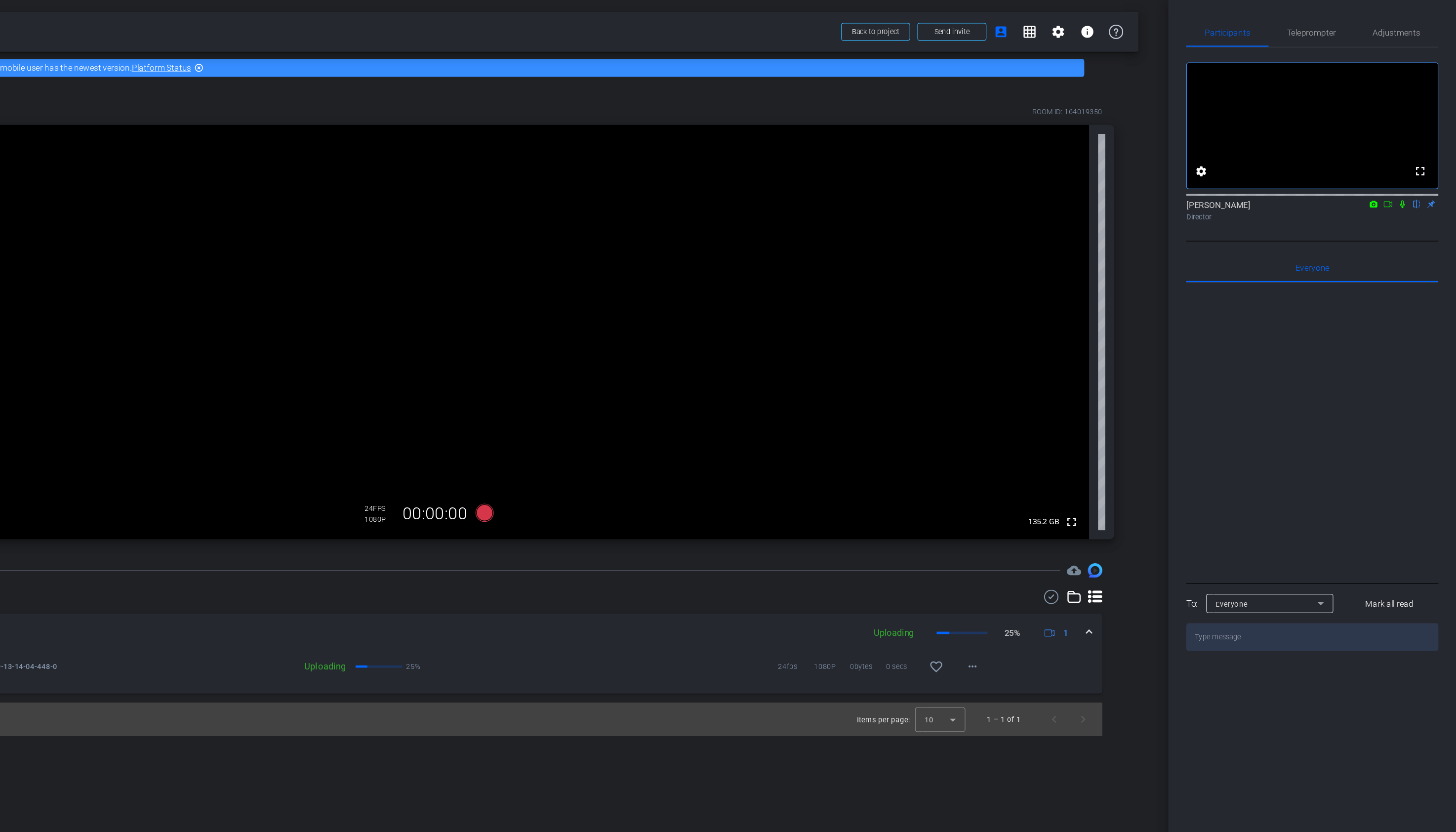
click at [1397, 172] on icon at bounding box center [1399, 167] width 8 height 7
click at [1422, 172] on icon at bounding box center [1423, 167] width 8 height 7
